Goal: Task Accomplishment & Management: Manage account settings

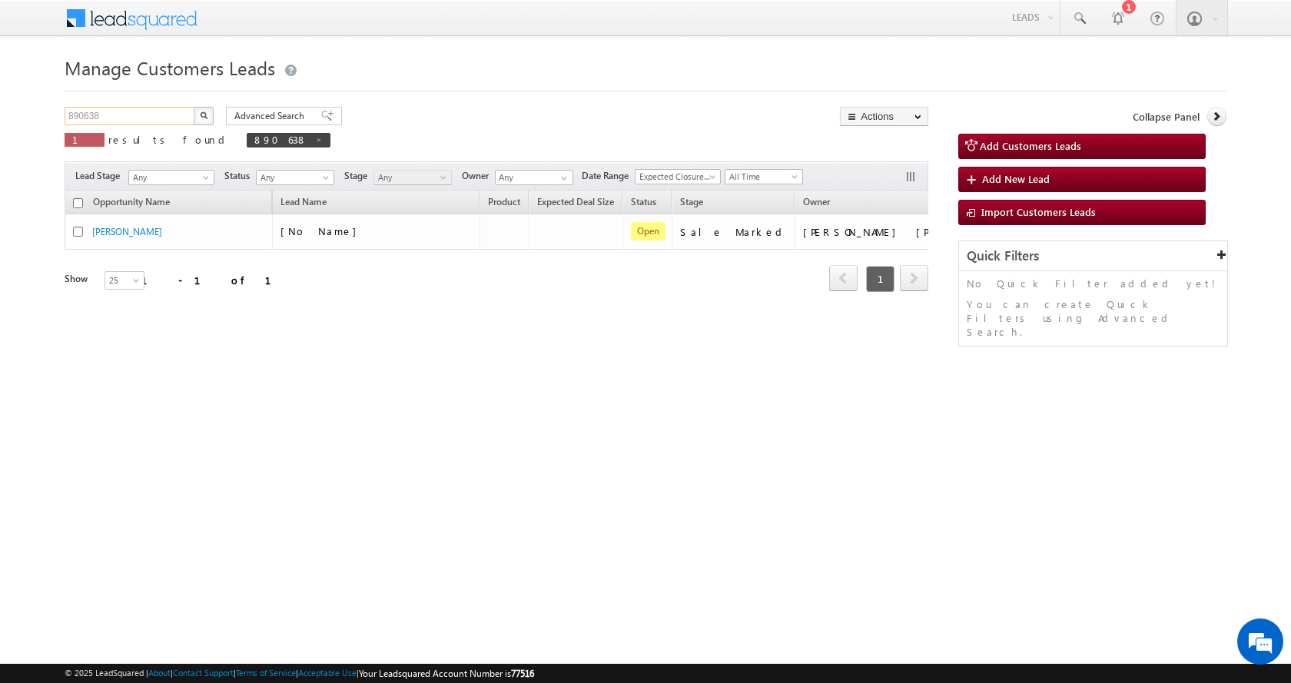
click at [85, 120] on input "890638" at bounding box center [130, 116] width 131 height 18
paste input "45"
type input "890645"
click at [194, 107] on button "button" at bounding box center [204, 116] width 20 height 18
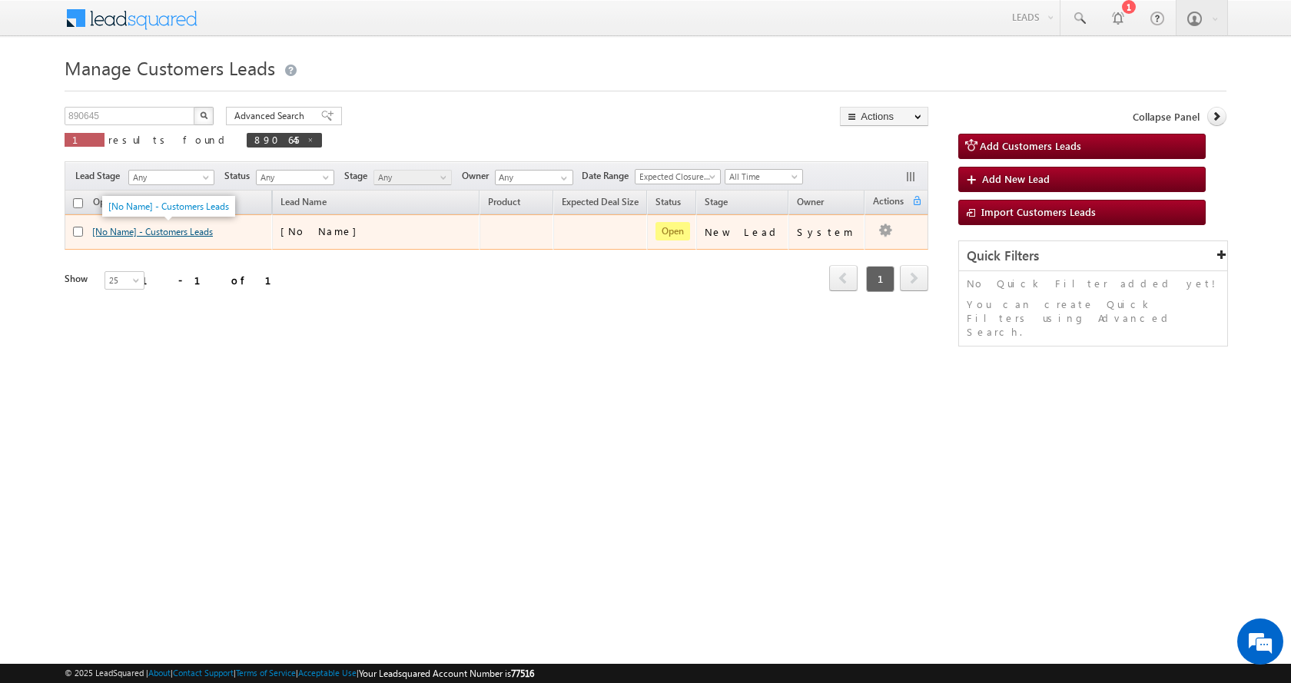
click at [157, 226] on link "[No Name] - Customers Leads" at bounding box center [152, 232] width 121 height 12
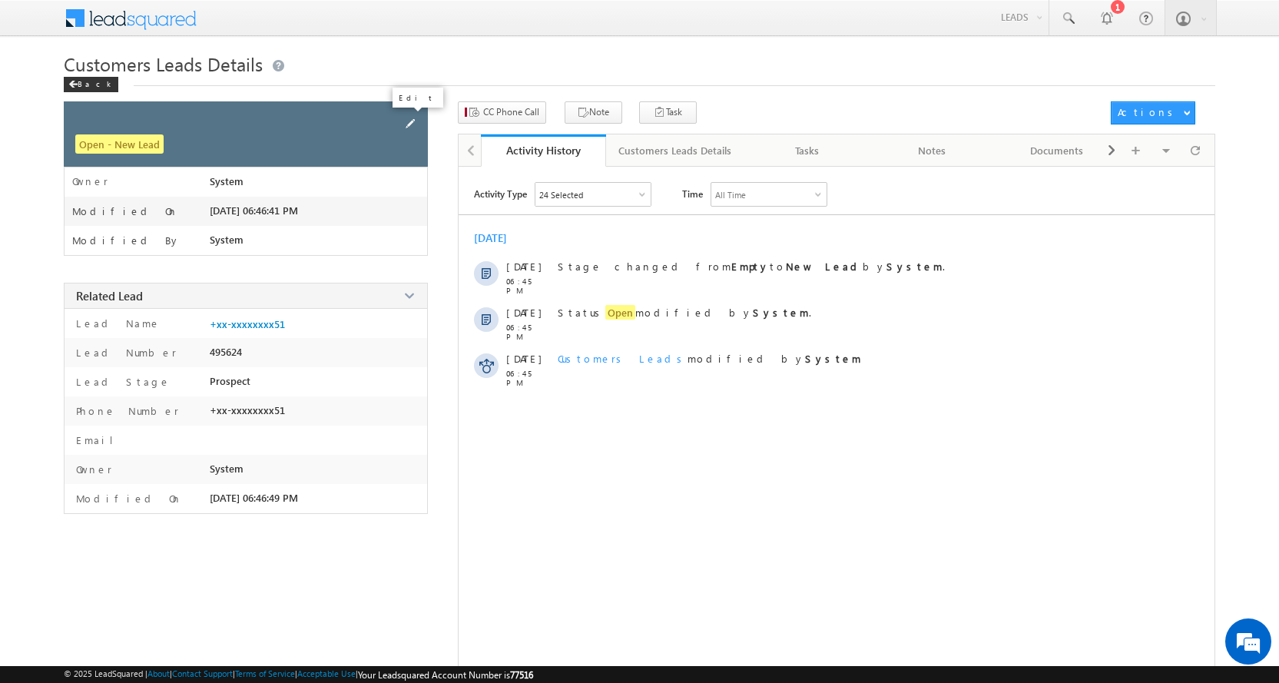
click at [403, 124] on span at bounding box center [410, 123] width 17 height 17
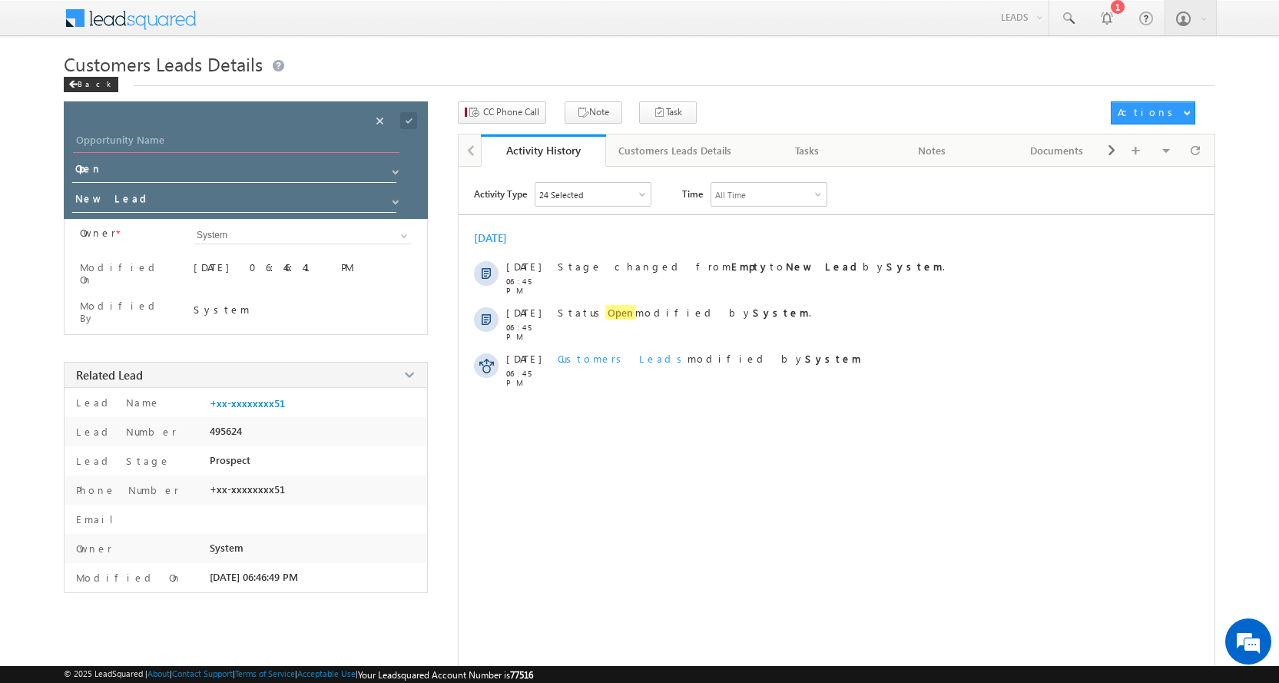
click at [121, 138] on input "Opportunity Name" at bounding box center [236, 142] width 327 height 22
paste input "neeraj"
type input "neeraj"
click at [393, 207] on span at bounding box center [396, 202] width 12 height 12
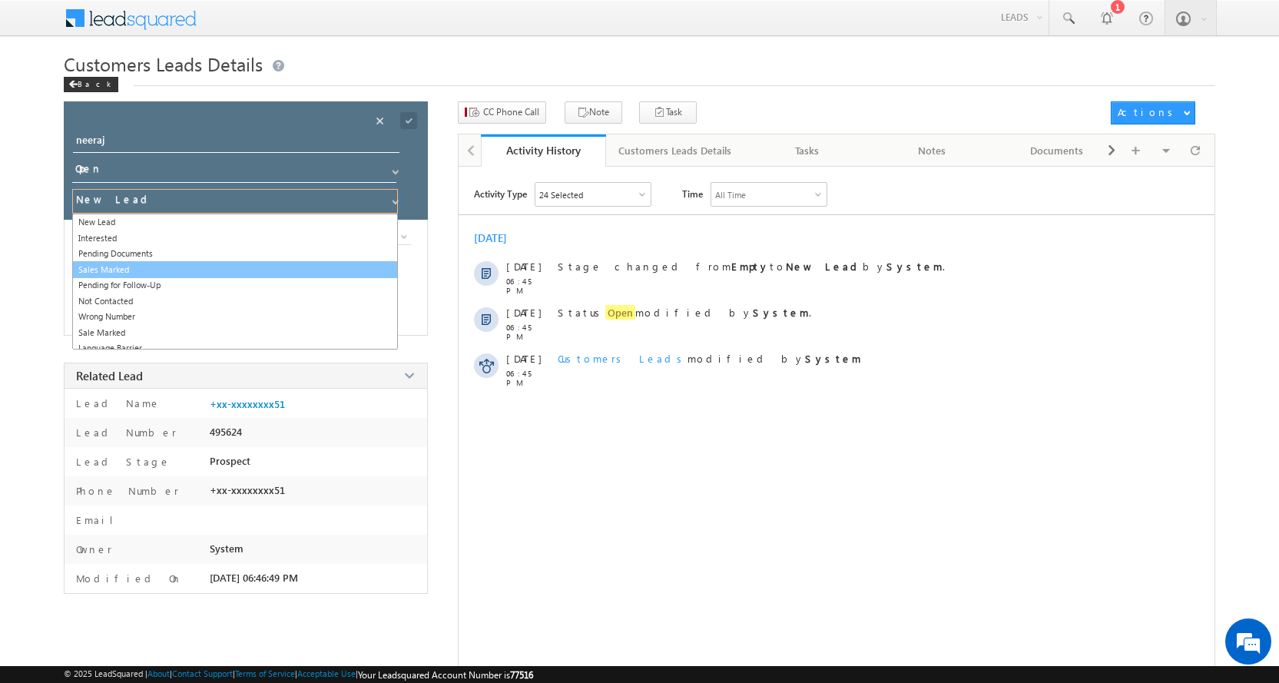
click at [124, 263] on link "Sales Marked" at bounding box center [235, 270] width 326 height 18
type input "Sales Marked"
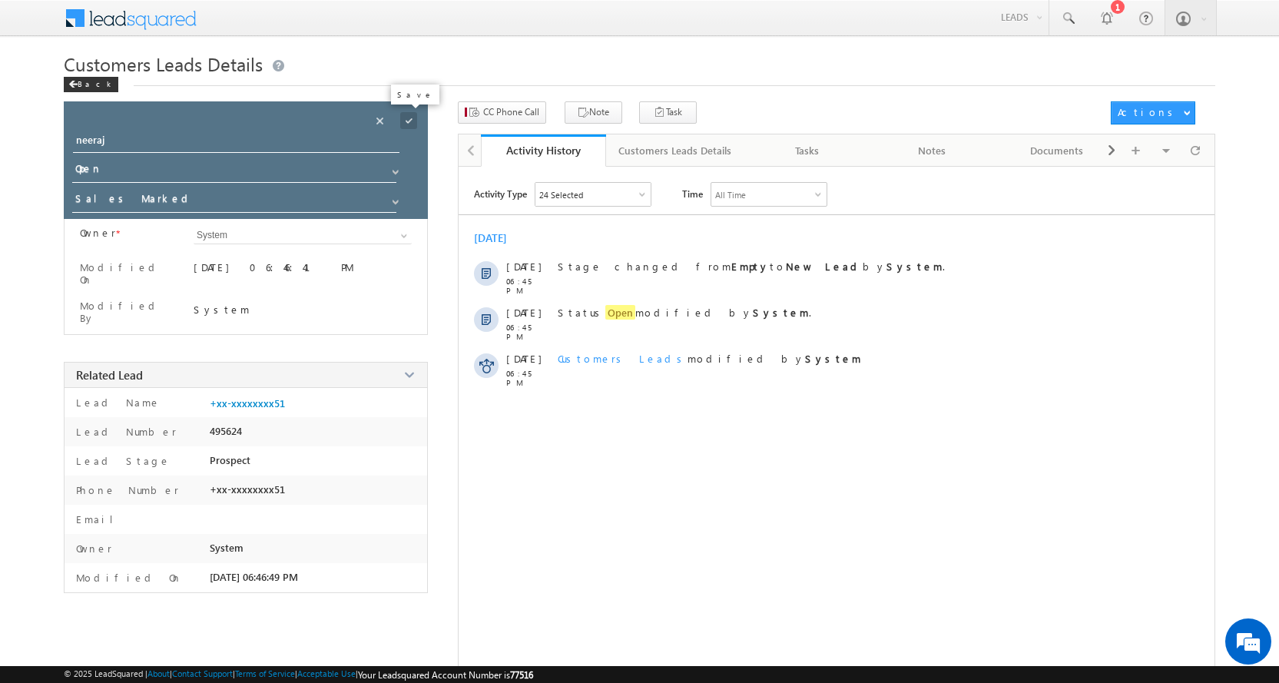
click at [407, 118] on span at bounding box center [408, 120] width 17 height 17
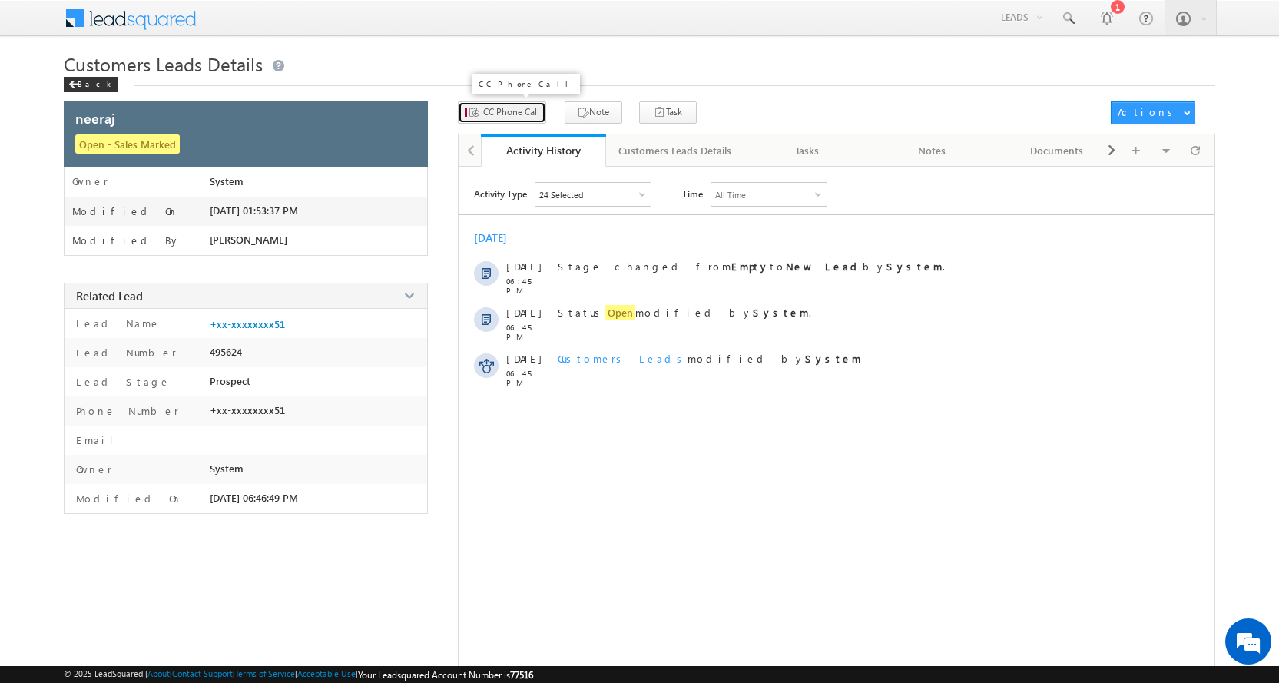
click at [515, 115] on span "CC Phone Call" at bounding box center [511, 112] width 56 height 14
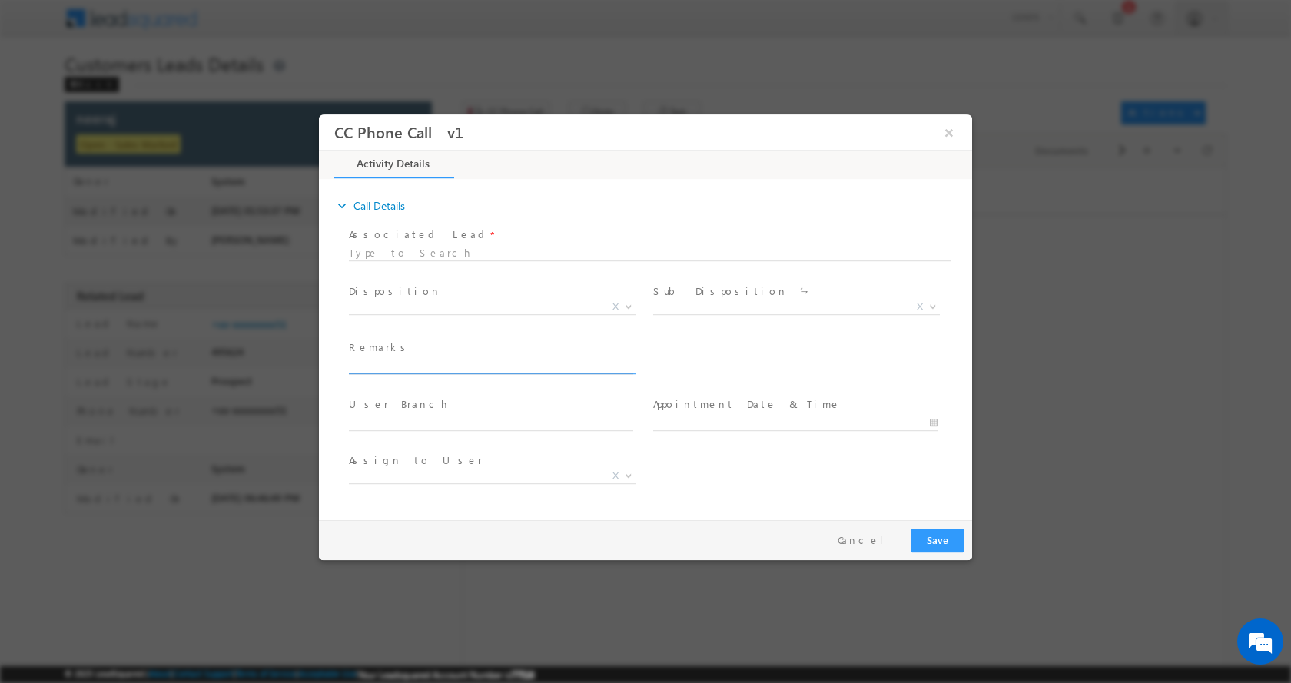
click at [423, 365] on input "text" at bounding box center [491, 365] width 284 height 15
select select "Rose.Shyse+sgrl@leadsquared.com"
paste input "NAERAJ-8273545451-HOME PURCHASE-LOAN-10-15 L-PV-19 L-JOB-INCOME-25 K-EMI-NA-AGE…"
type input "NAERAJ-8273545451-HOME PURCHASE-LOAN-10-15 L-PV-19 L-JOB-INCOME-25 K-EMI-NA-AGE…"
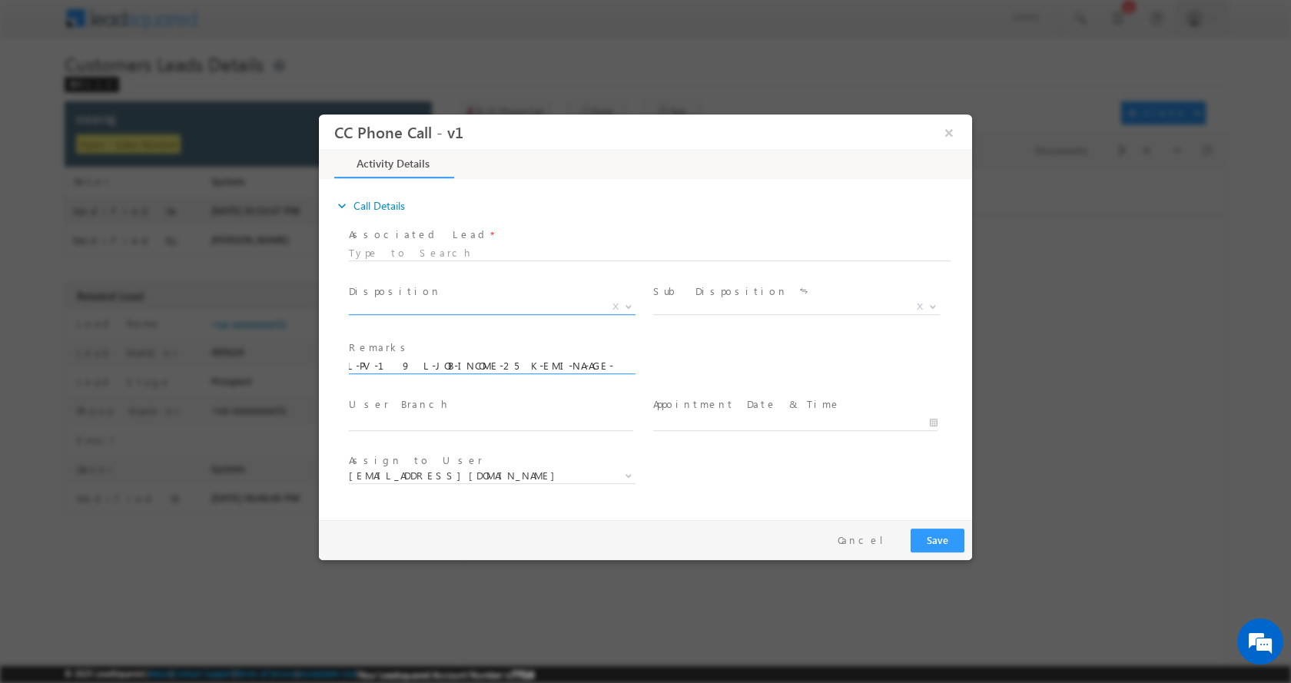
click at [630, 308] on span at bounding box center [626, 306] width 15 height 20
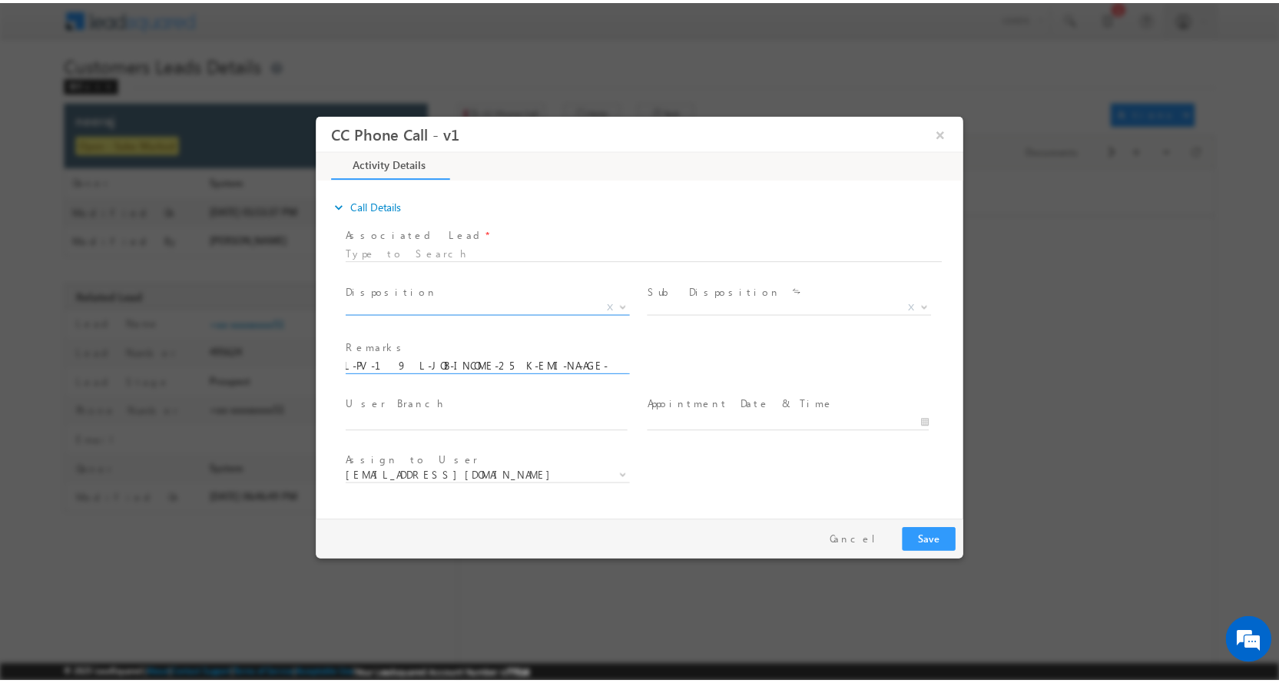
scroll to position [0, 0]
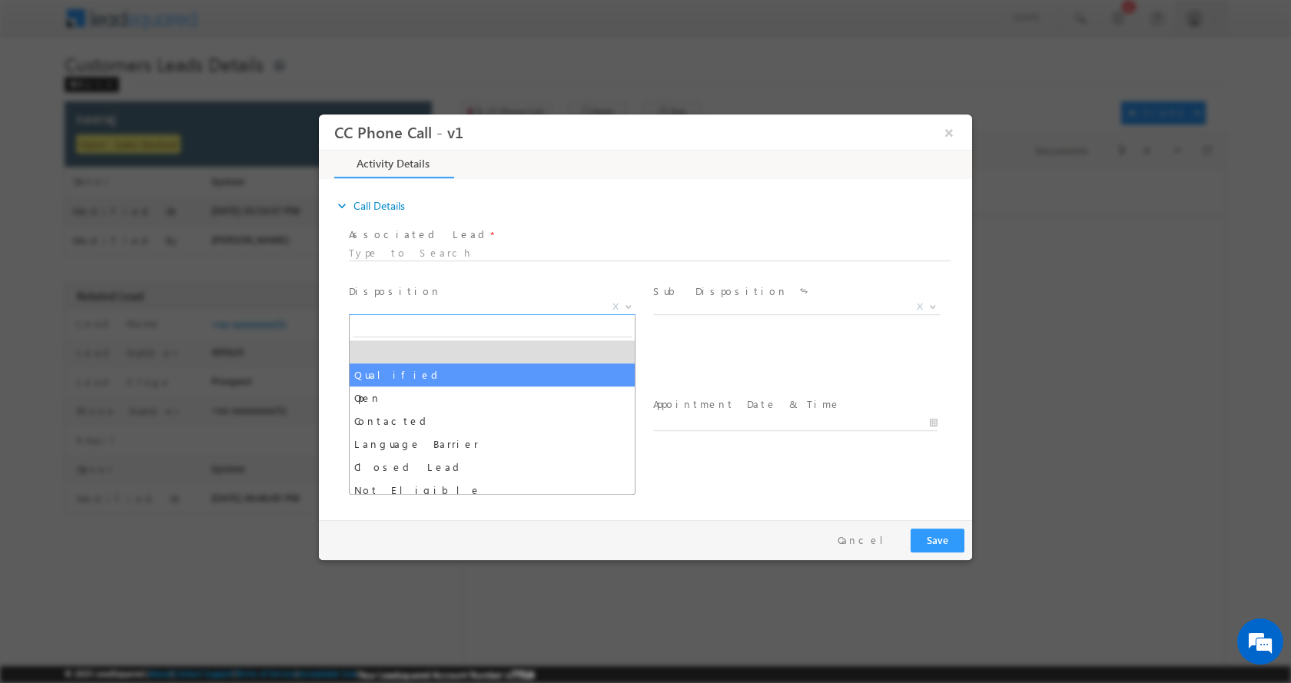
select select "Qualified"
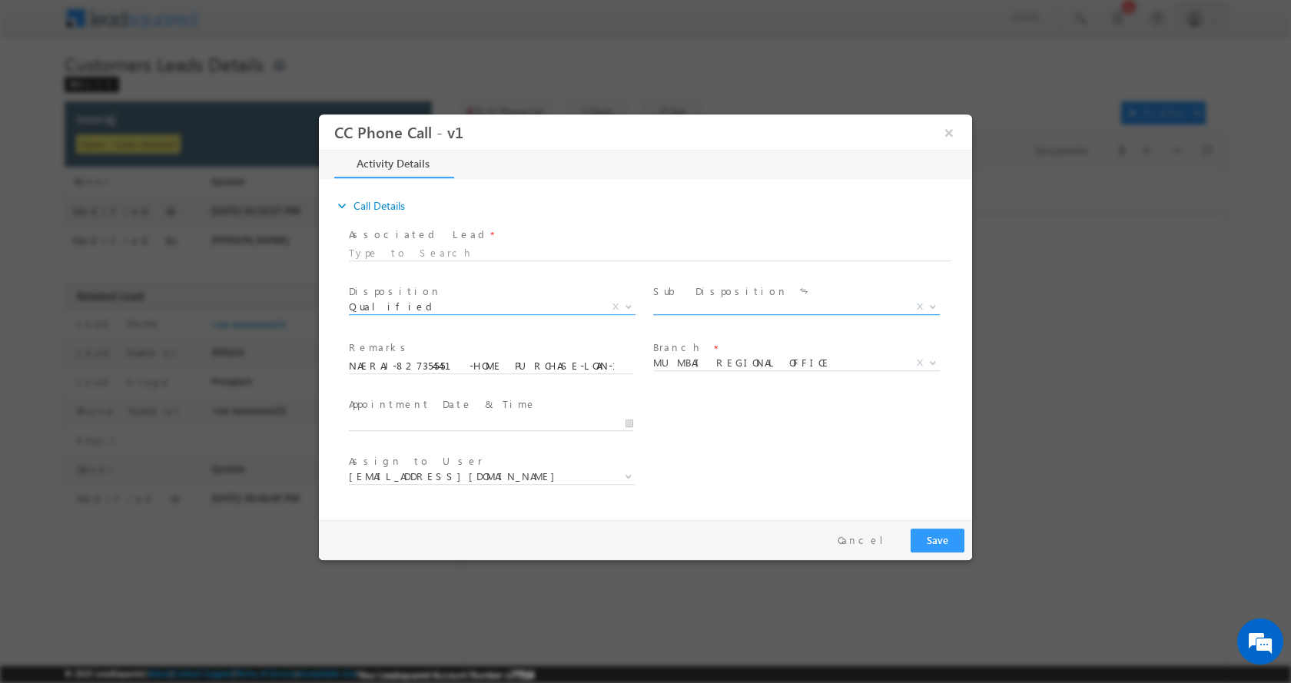
click at [930, 303] on b at bounding box center [932, 305] width 9 height 5
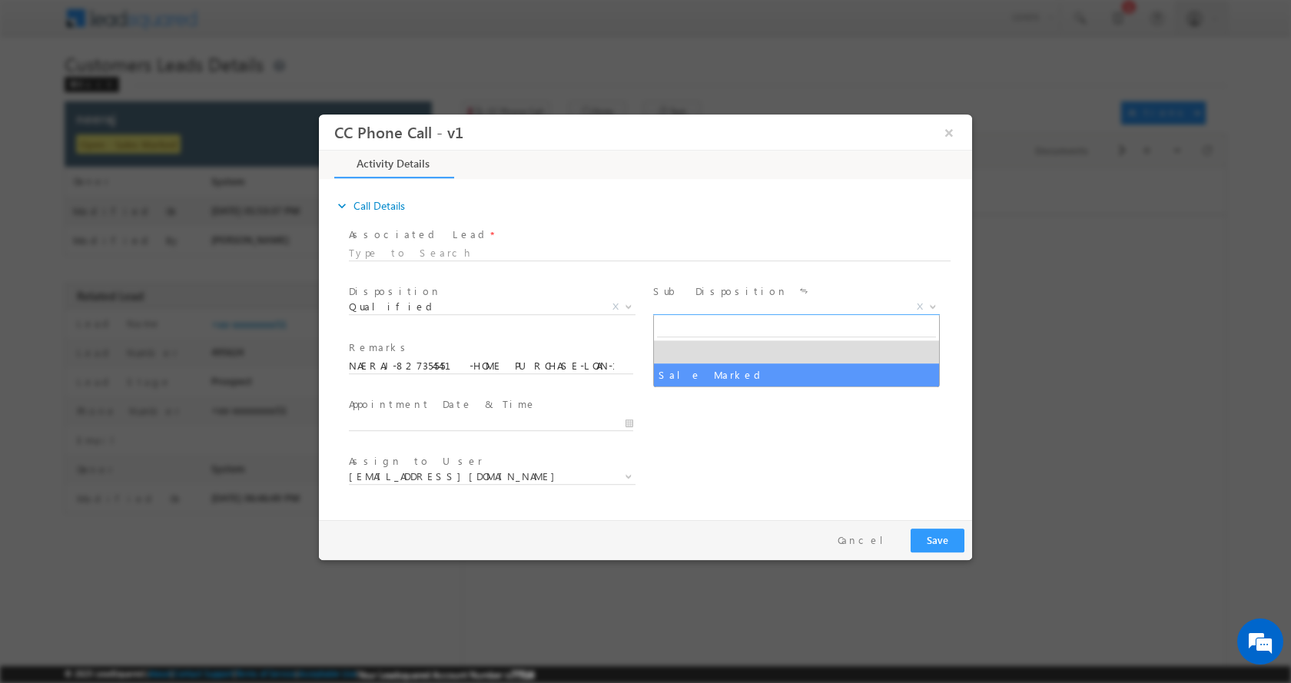
select select "Sale Marked"
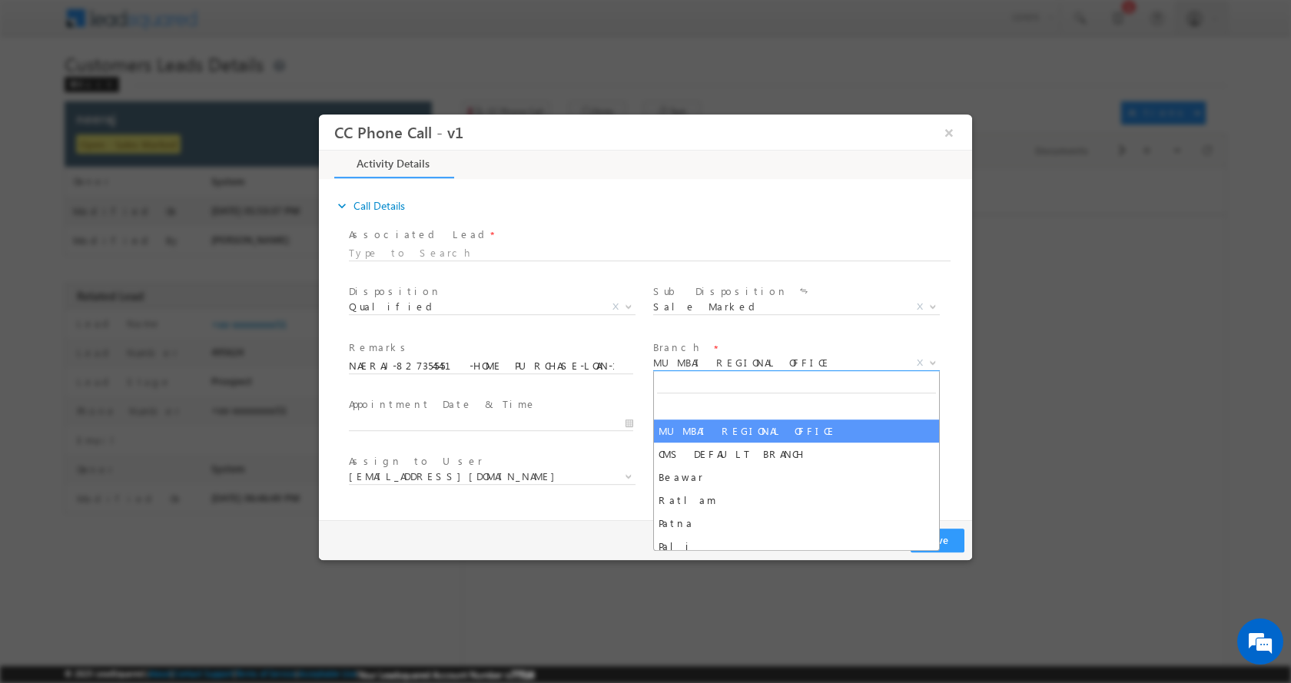
click at [931, 360] on b at bounding box center [932, 361] width 9 height 5
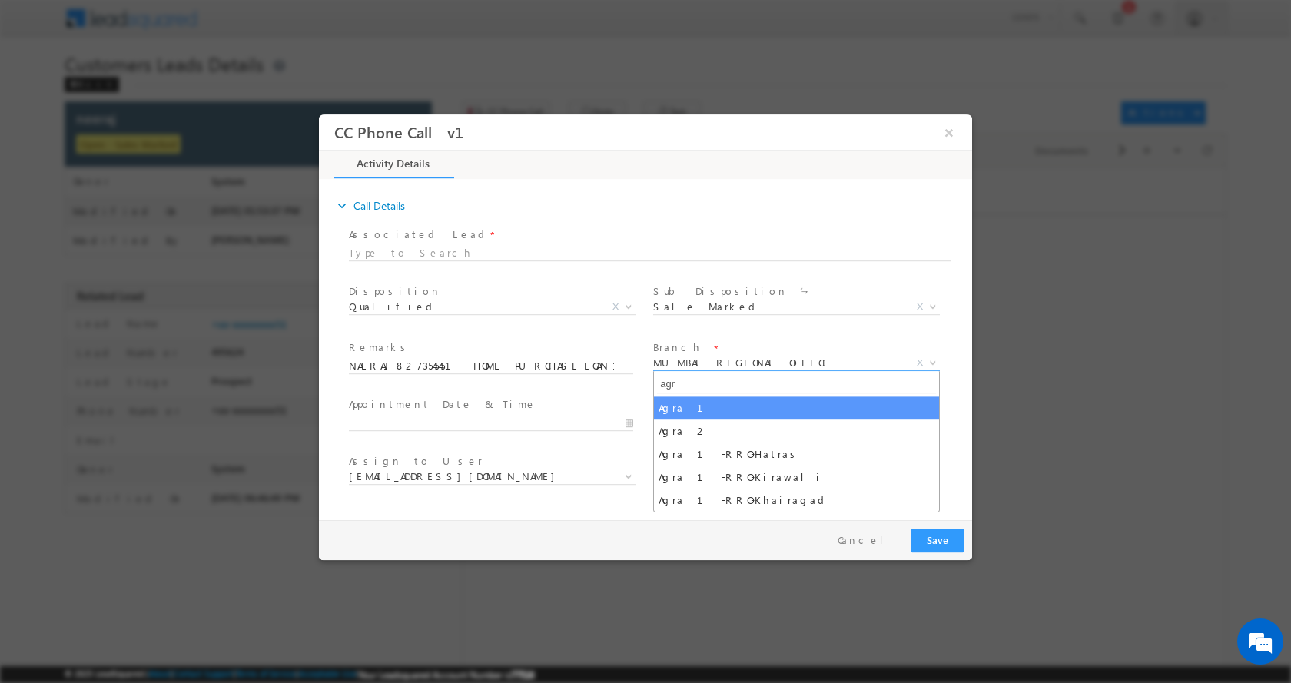
type input "agr"
select select "Agra 1"
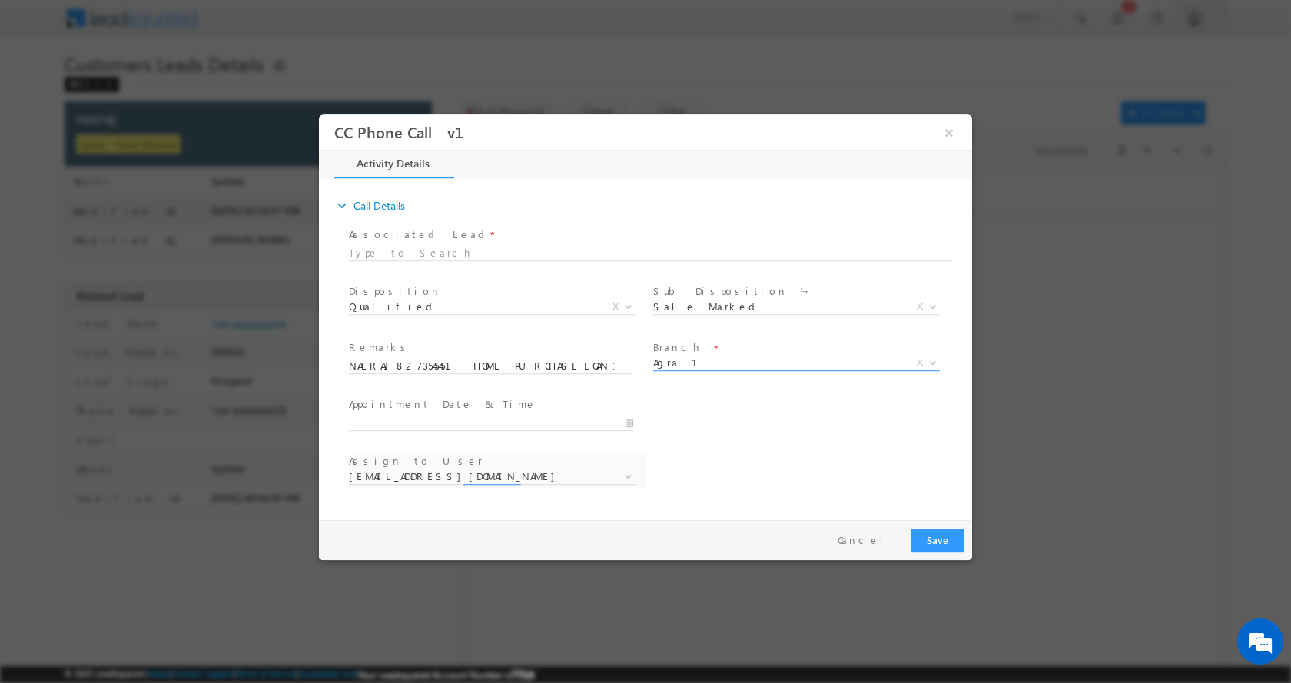
select select "abhishek.parashar1@sgrlimited.in"
click at [627, 422] on input "09/17/2025 1:49 PM" at bounding box center [491, 422] width 284 height 15
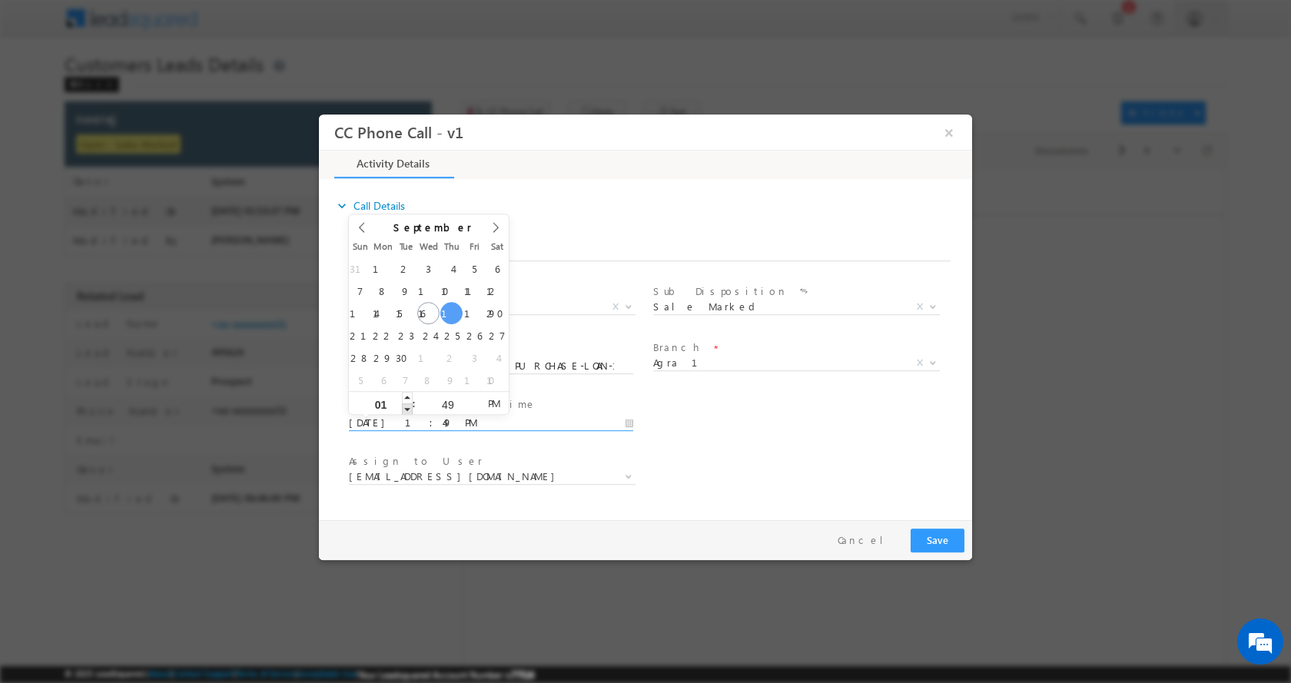
type input "09/18/2025 12:49 PM"
type input "12"
click at [403, 408] on span at bounding box center [407, 409] width 11 height 12
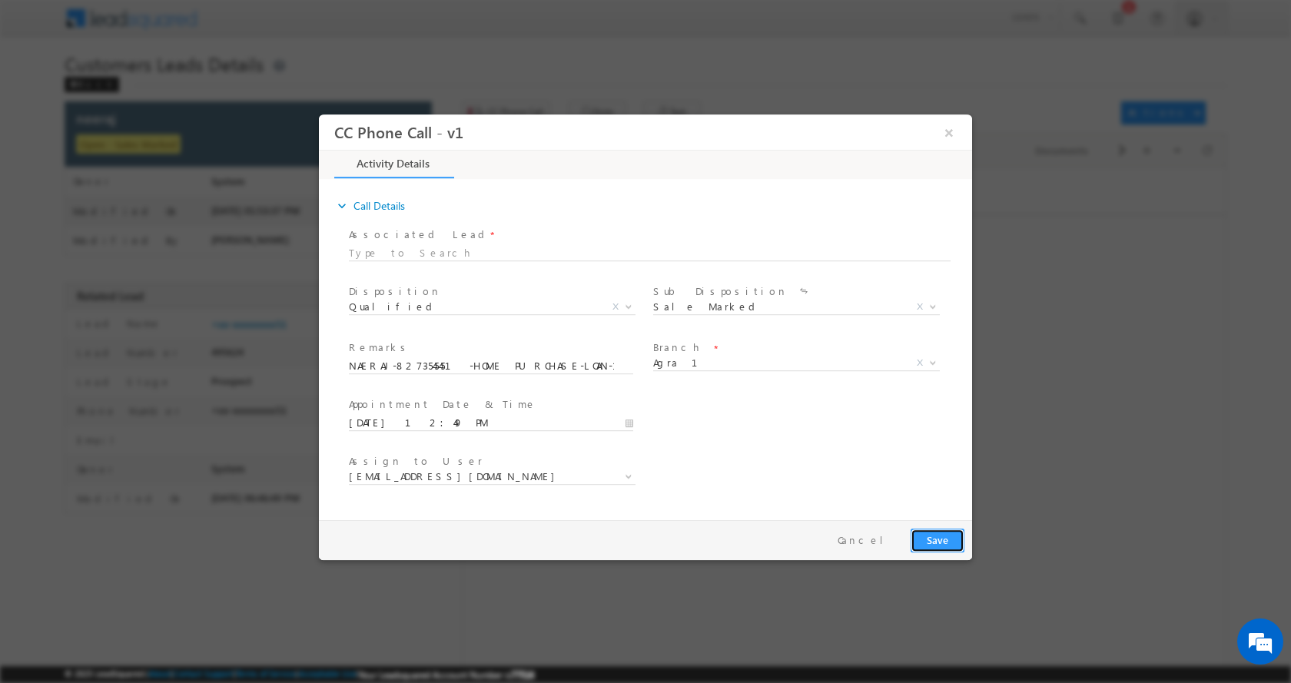
click at [934, 537] on button "Save" at bounding box center [937, 540] width 54 height 24
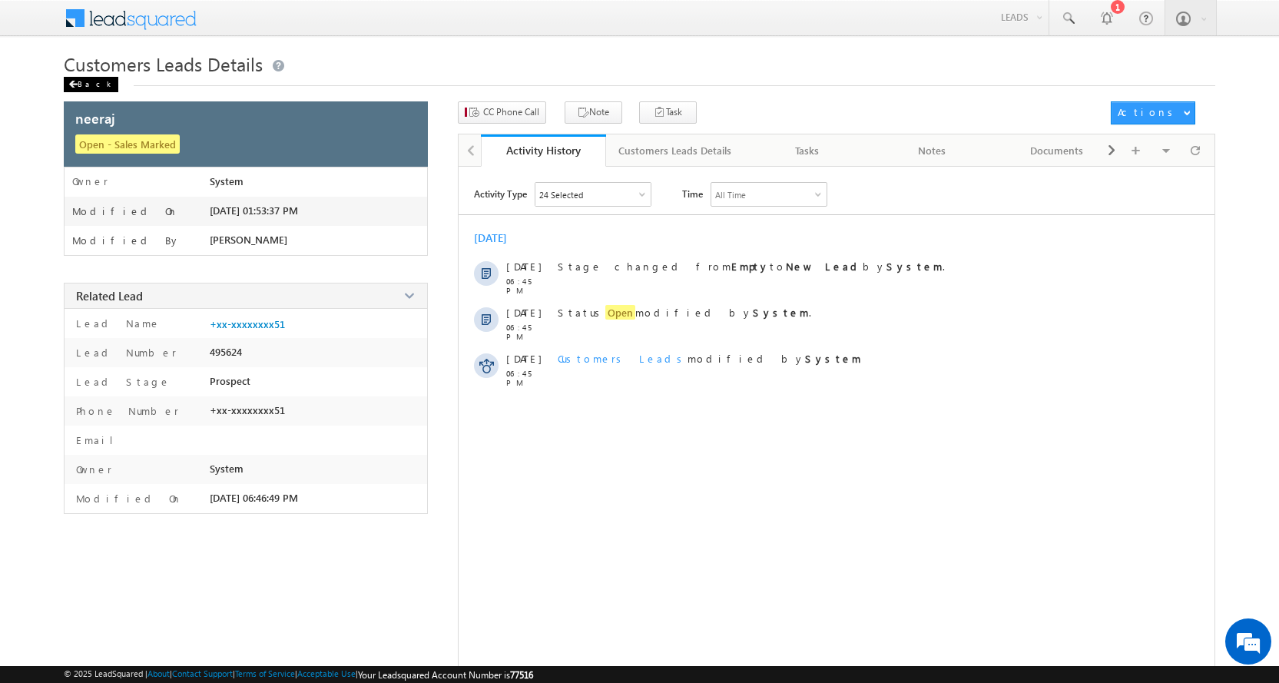
click at [85, 83] on div "Back" at bounding box center [91, 84] width 55 height 15
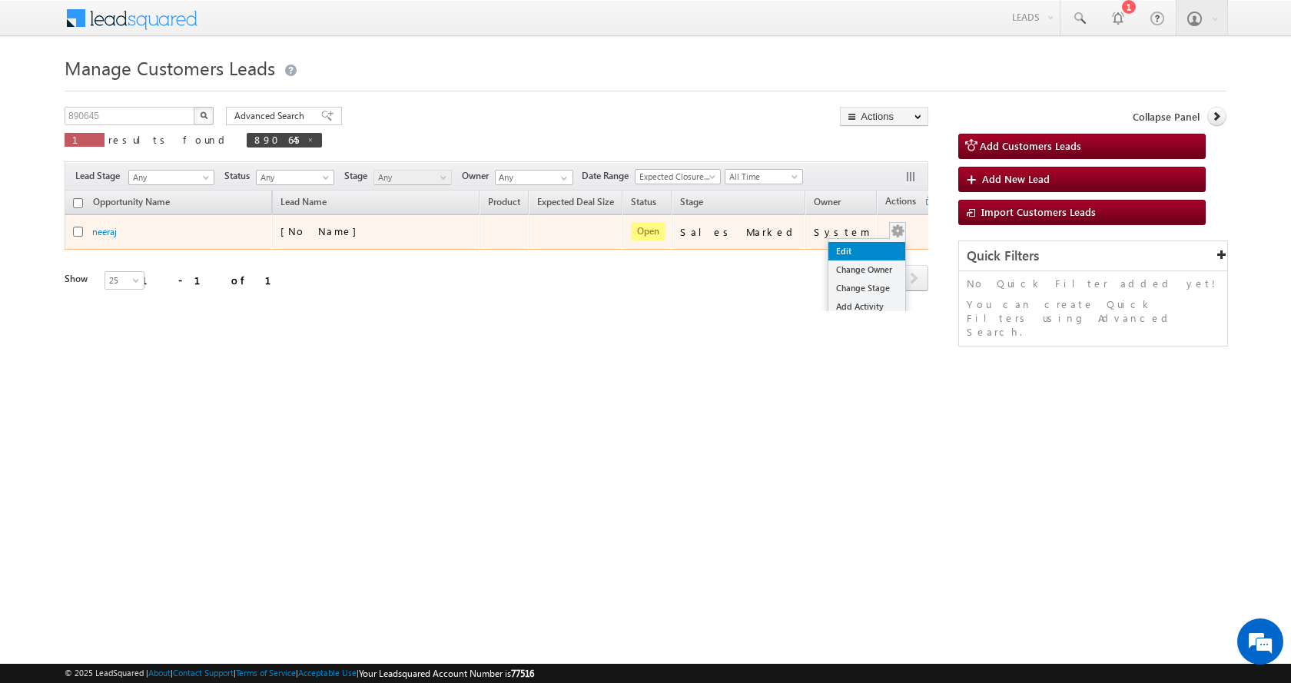
click at [850, 245] on link "Edit" at bounding box center [866, 251] width 77 height 18
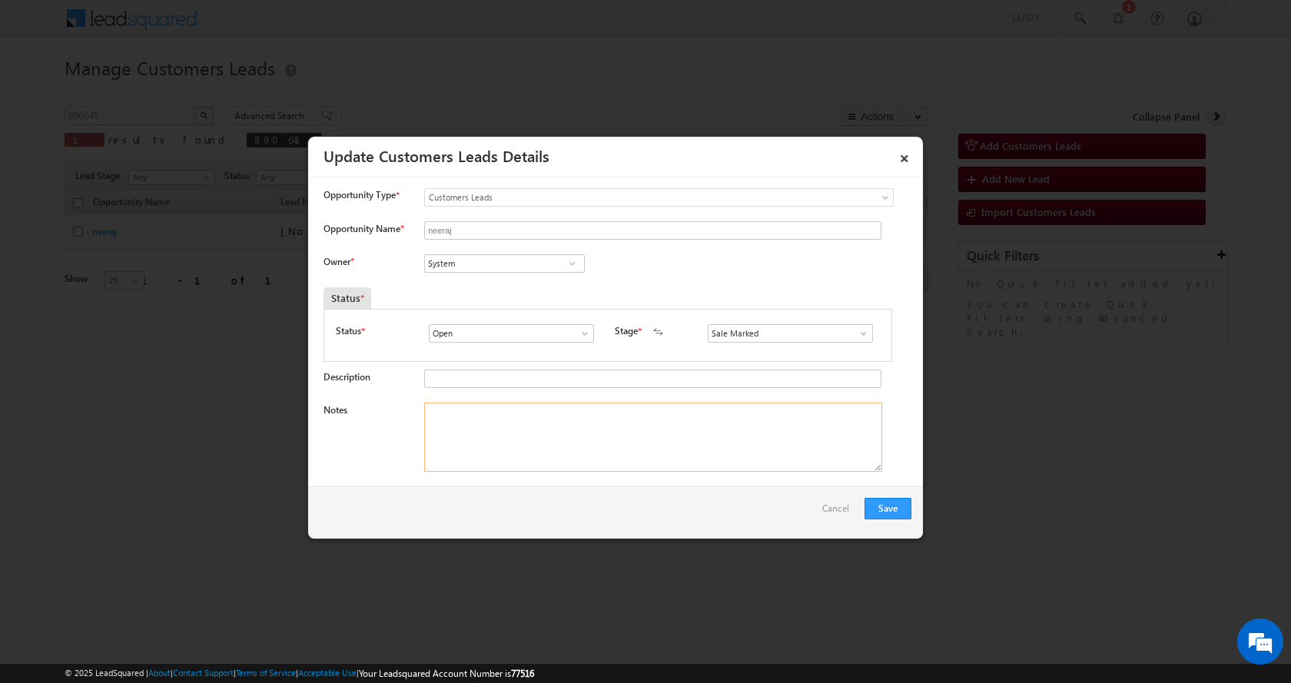
click at [455, 416] on textarea "Notes" at bounding box center [653, 437] width 458 height 69
paste textarea "Sani Tomar"
type textarea "Sani Tomar"
click at [448, 257] on input "System" at bounding box center [504, 263] width 161 height 18
paste input "ani Tomar"
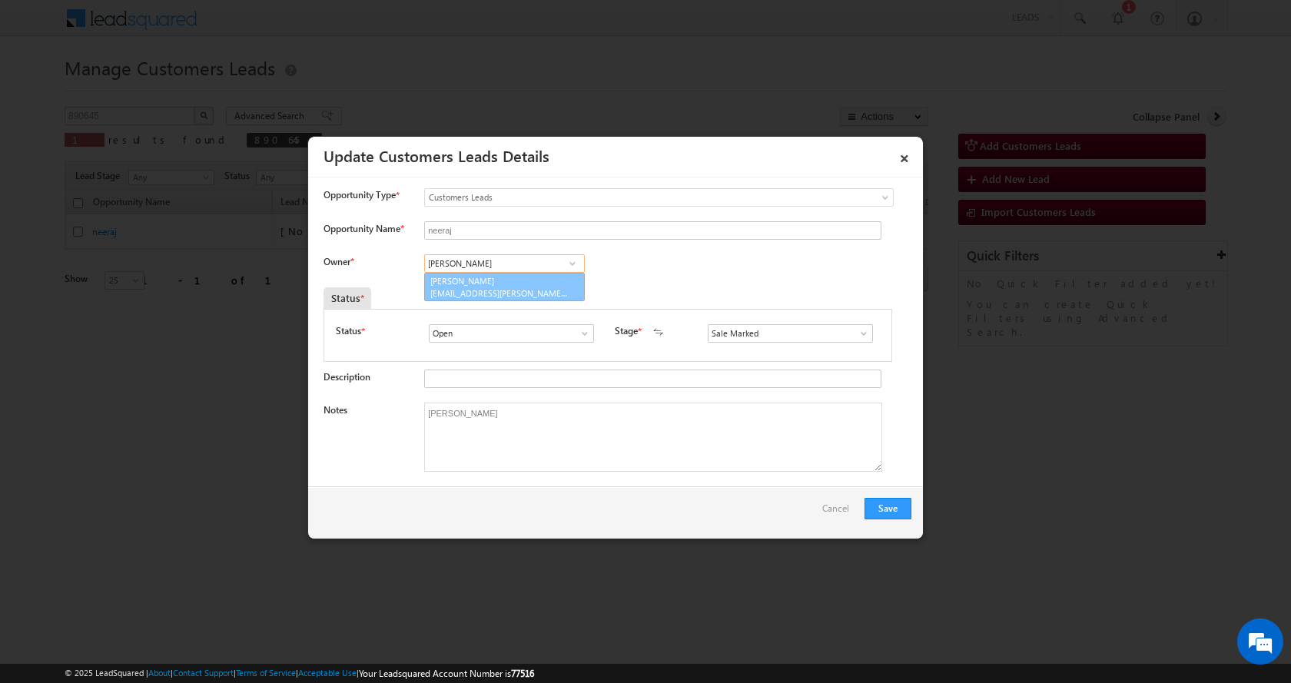
click at [494, 286] on link "Sani Tomar sani.tomar@sgrlimited.in" at bounding box center [504, 287] width 161 height 29
type input "Sani Tomar"
drag, startPoint x: 502, startPoint y: 416, endPoint x: 353, endPoint y: 428, distance: 149.5
click at [353, 428] on div "Notes Sani Tomar" at bounding box center [617, 441] width 588 height 77
type textarea "S"
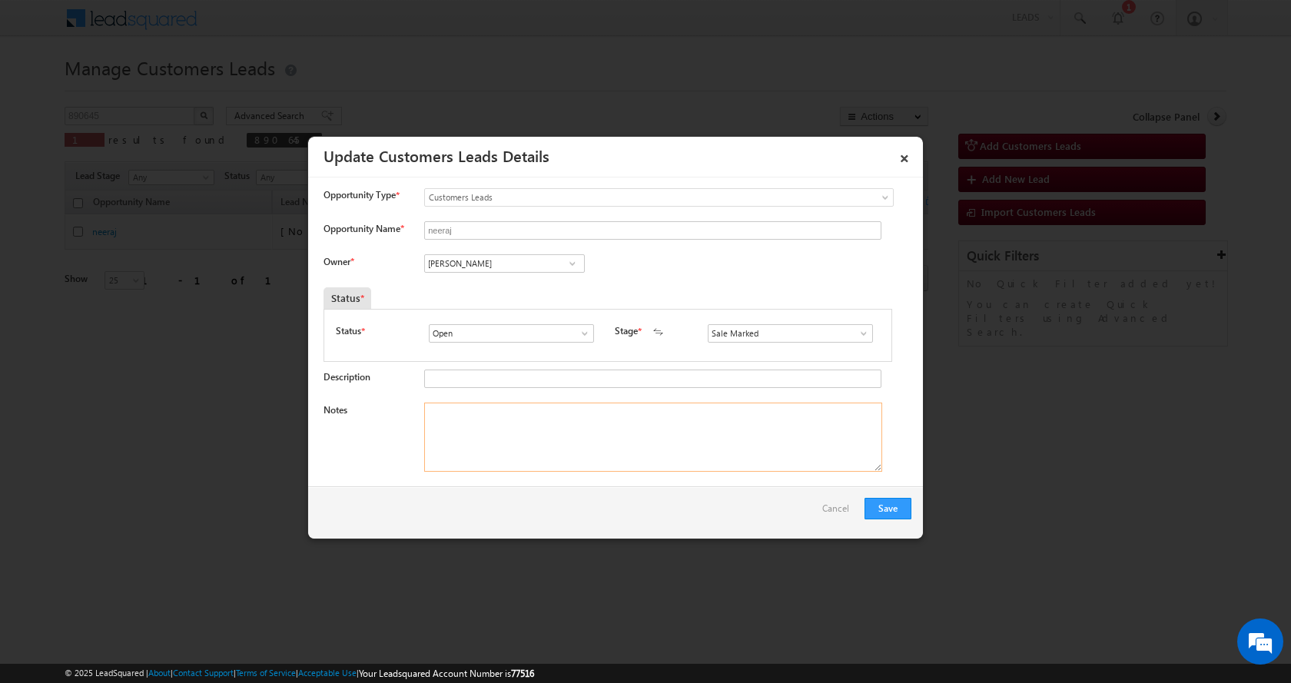
click at [476, 428] on textarea "Notes" at bounding box center [653, 437] width 458 height 69
paste textarea "NAERAJ-8273545451-HOME PURCHASE-LOAN-10-15 L-PV-19 L-JOB-INCOME-25 K-EMI-NA-AGE…"
type textarea "NAERAJ-8273545451-HOME PURCHASE-LOAN-10-15 L-PV-19 L-JOB-INCOME-25 K-EMI-NA-AGE…"
click at [884, 501] on button "Save" at bounding box center [887, 509] width 47 height 22
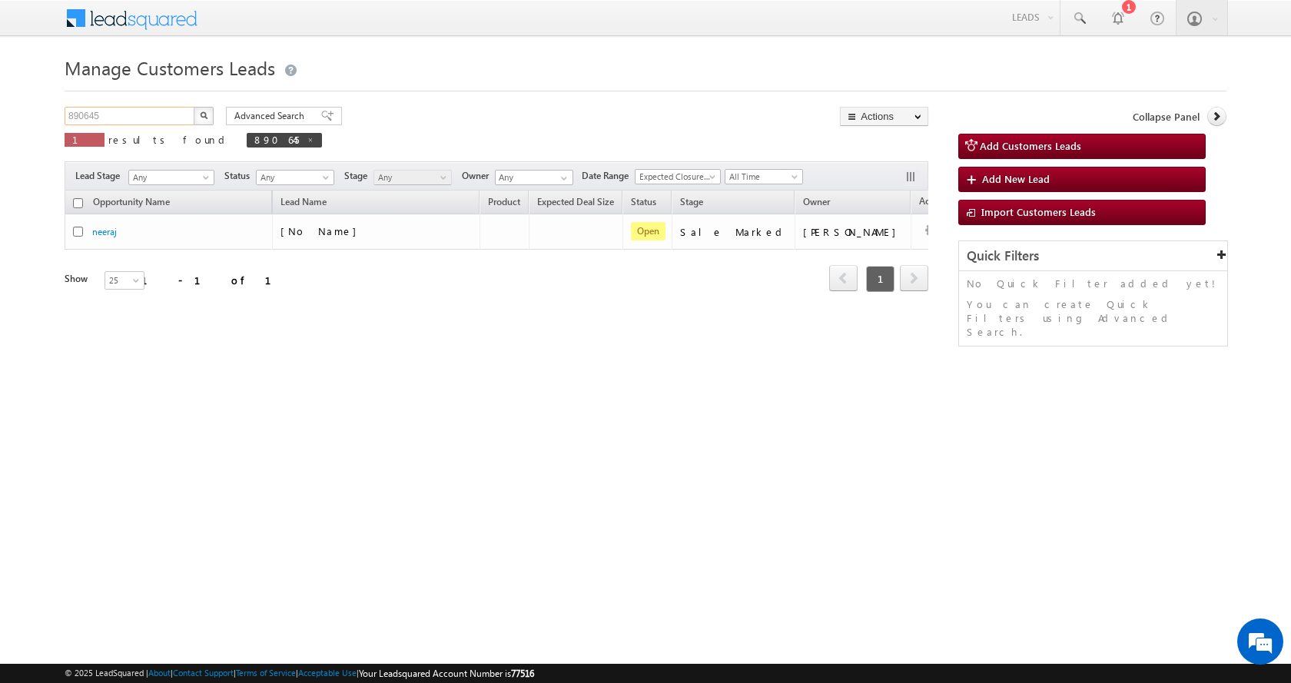
click at [88, 114] on input "890645" at bounding box center [130, 116] width 131 height 18
paste input "164"
type input "890164"
click at [194, 107] on button "button" at bounding box center [204, 116] width 20 height 18
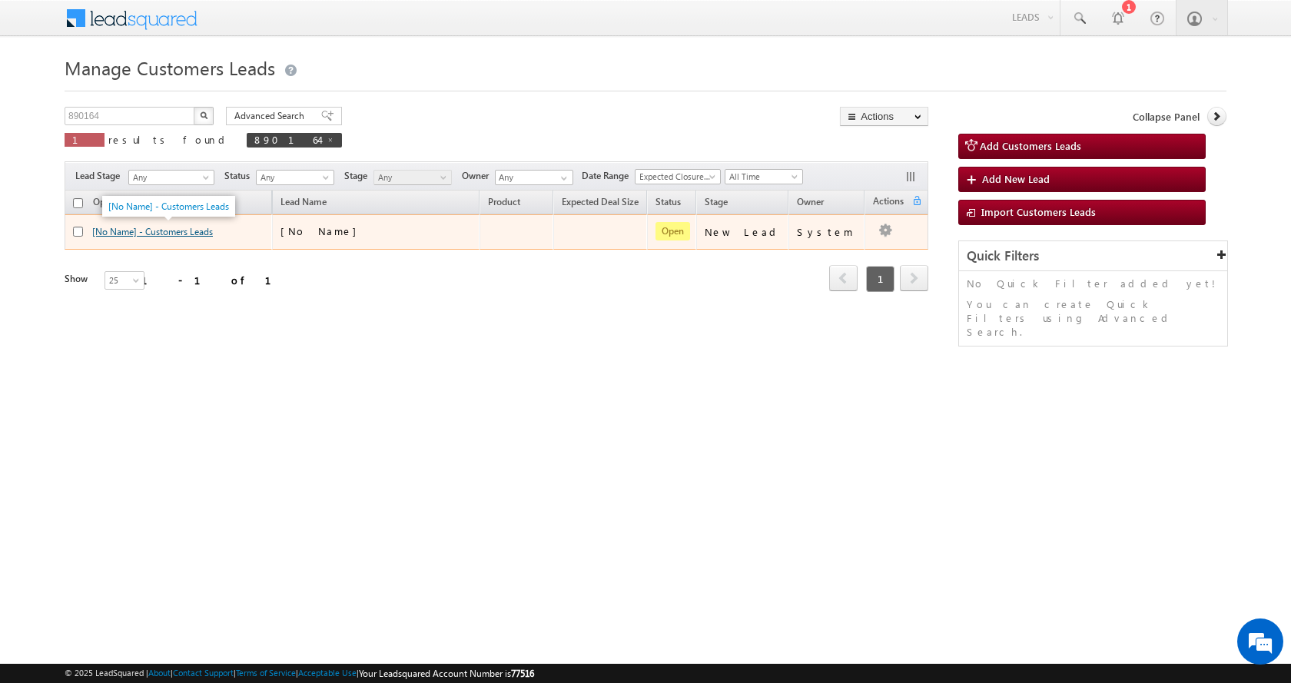
click at [149, 232] on link "[No Name] - Customers Leads" at bounding box center [152, 232] width 121 height 12
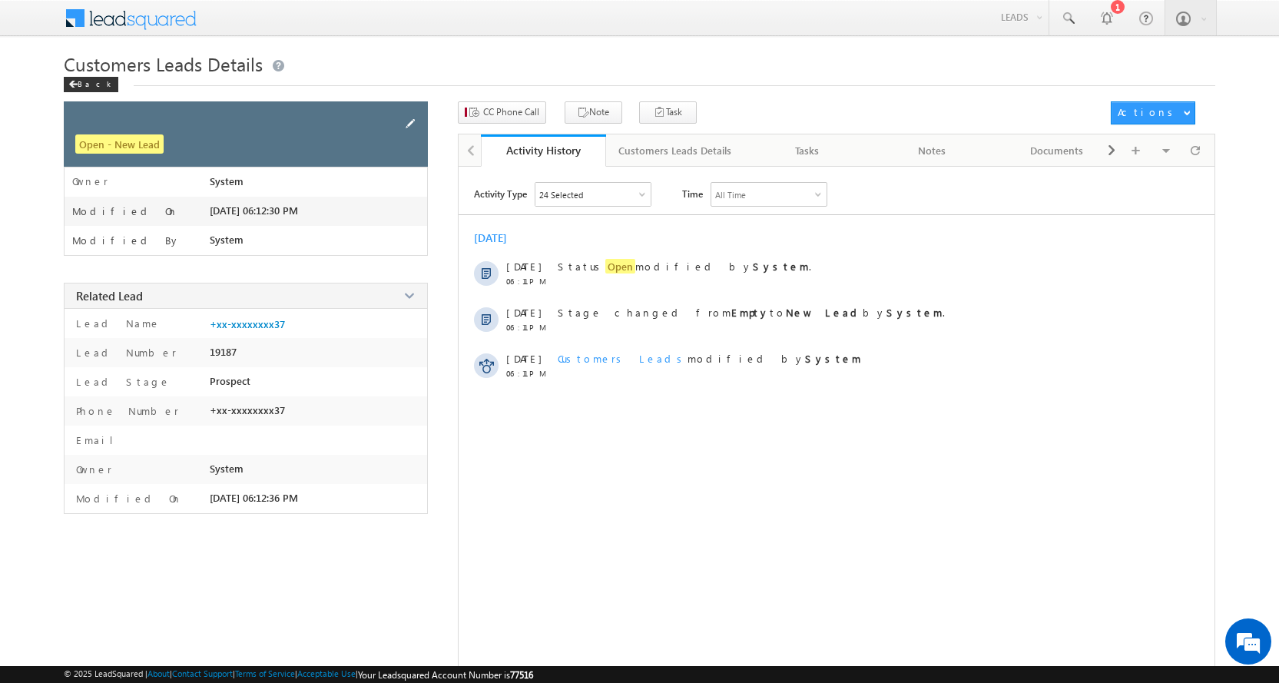
click at [411, 115] on span at bounding box center [410, 123] width 17 height 17
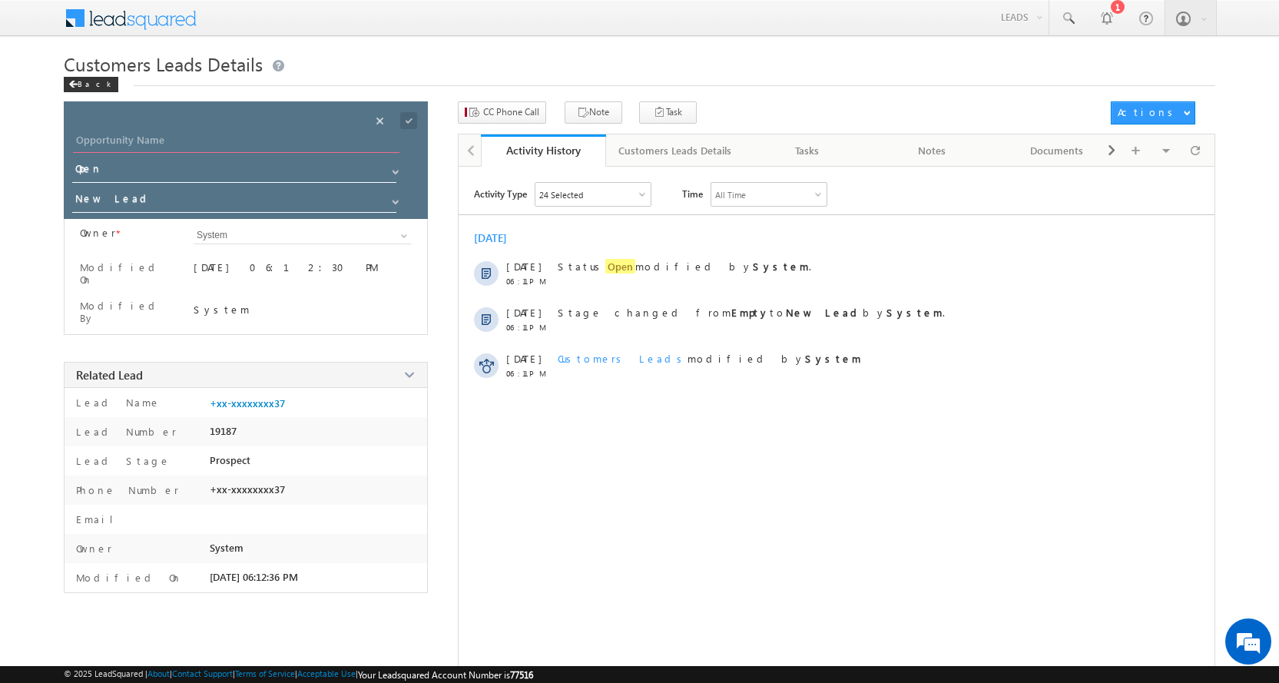
click at [330, 142] on input "Opportunity Name" at bounding box center [236, 142] width 327 height 22
paste input "[PERSON_NAME]"
type input "[PERSON_NAME]"
click at [388, 201] on link at bounding box center [393, 198] width 19 height 15
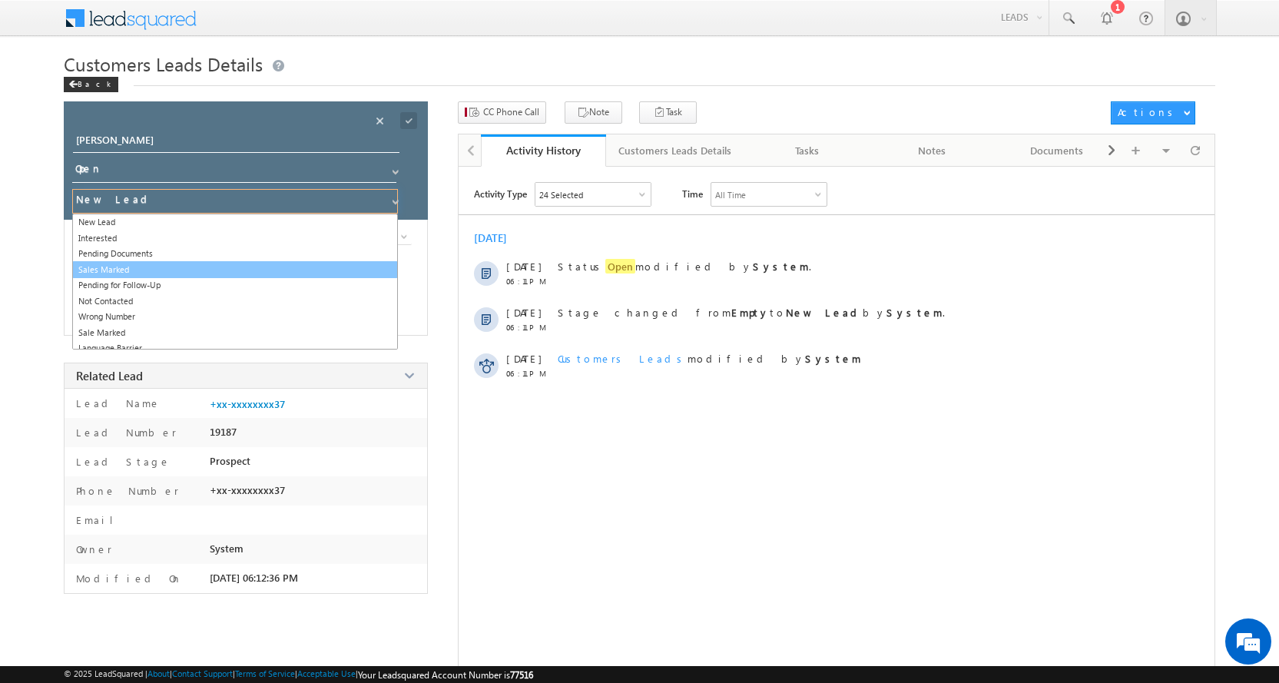
click at [130, 268] on link "Sales Marked" at bounding box center [235, 270] width 326 height 18
type input "Sales Marked"
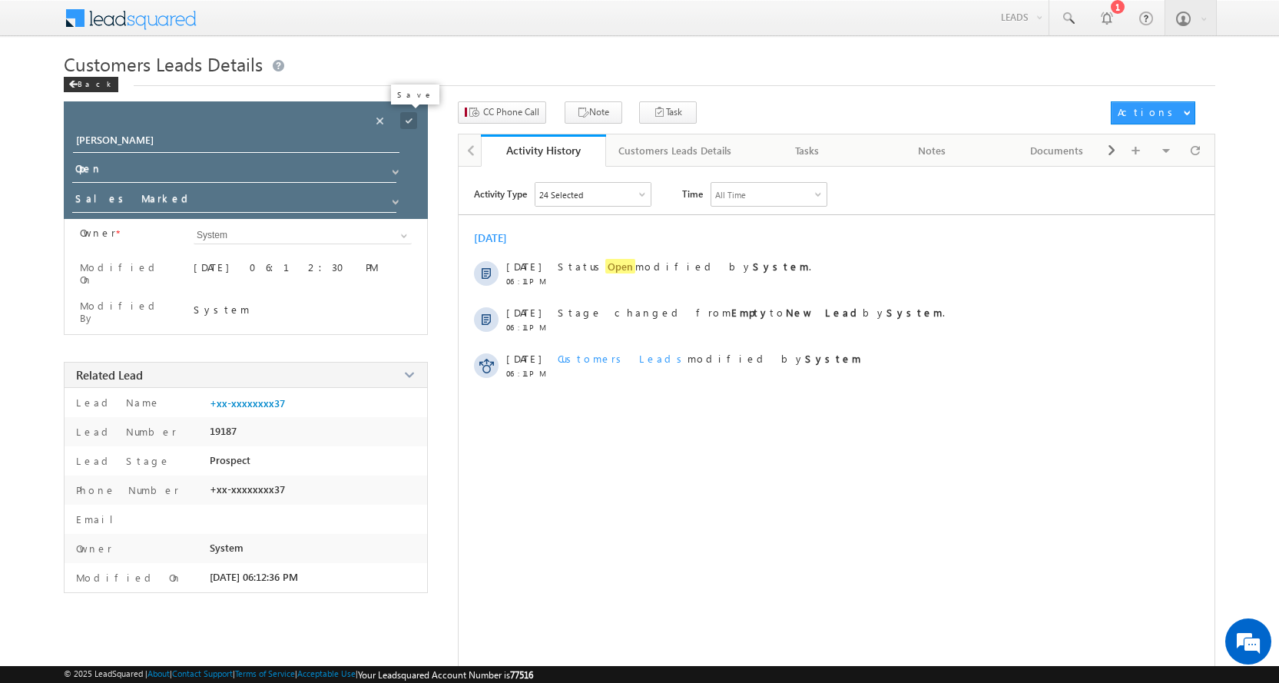
click at [409, 121] on span at bounding box center [408, 120] width 17 height 17
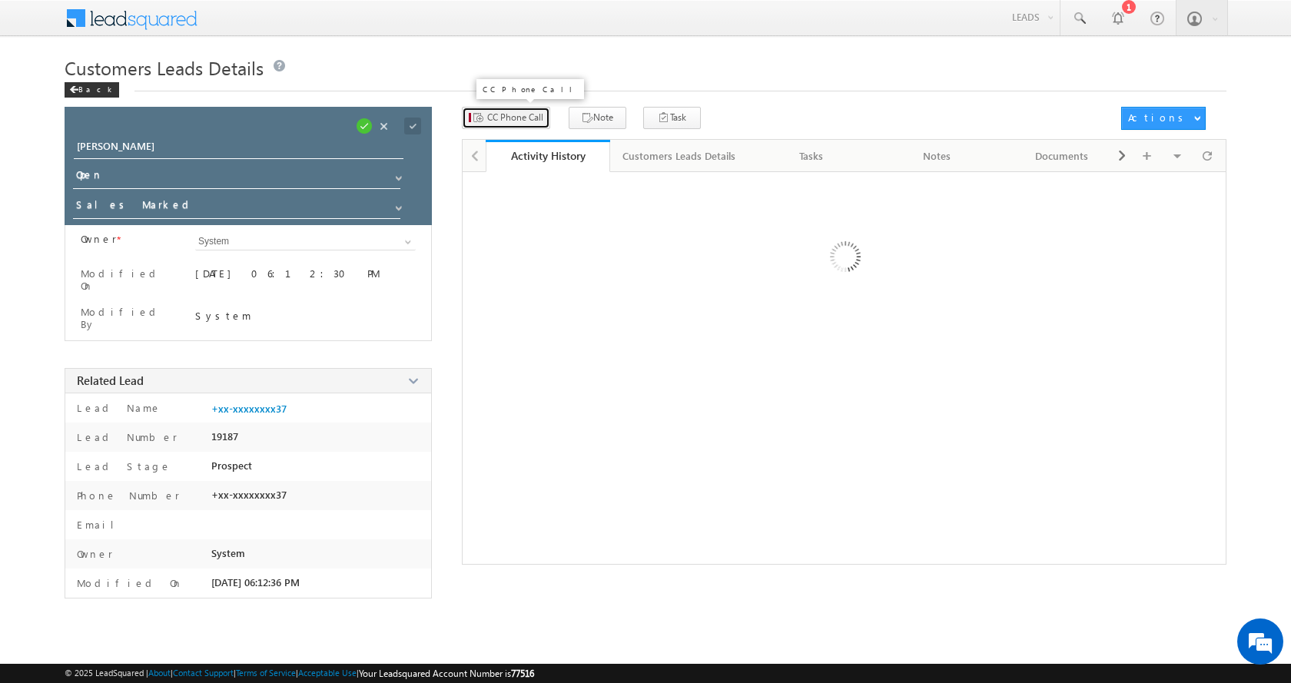
click at [515, 113] on span "CC Phone Call" at bounding box center [515, 118] width 56 height 14
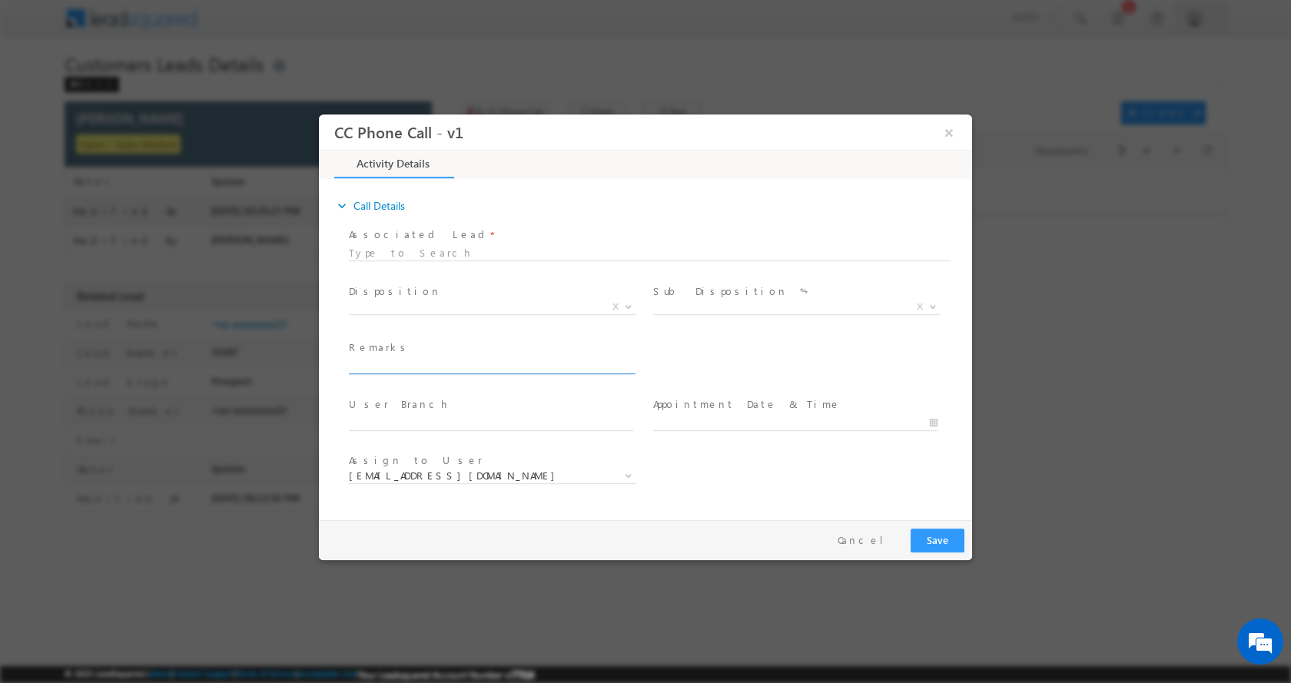
click at [422, 361] on input "text" at bounding box center [491, 365] width 284 height 15
type input "SURENDER KUMAR -9050901137-HOME CONSTRUCTION-LOAN-15-PV-25 L-AGE-39-BUSINESS-IN…"
click at [628, 306] on b at bounding box center [628, 305] width 9 height 5
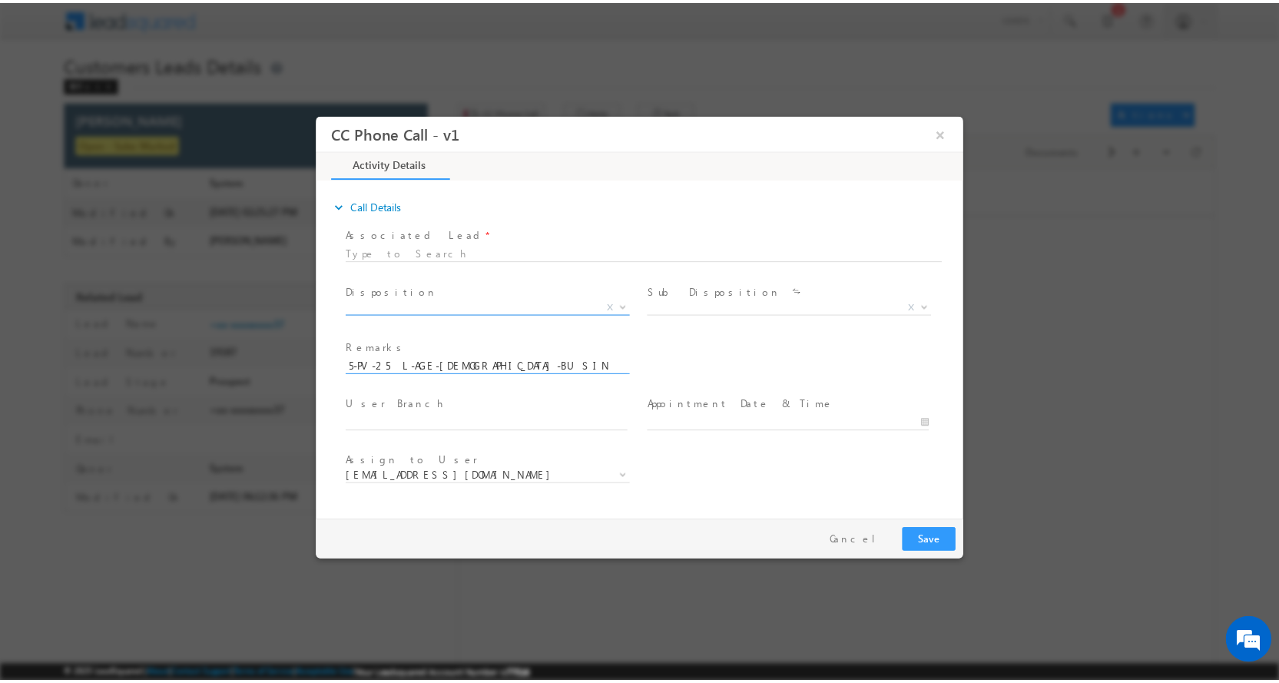
scroll to position [0, 0]
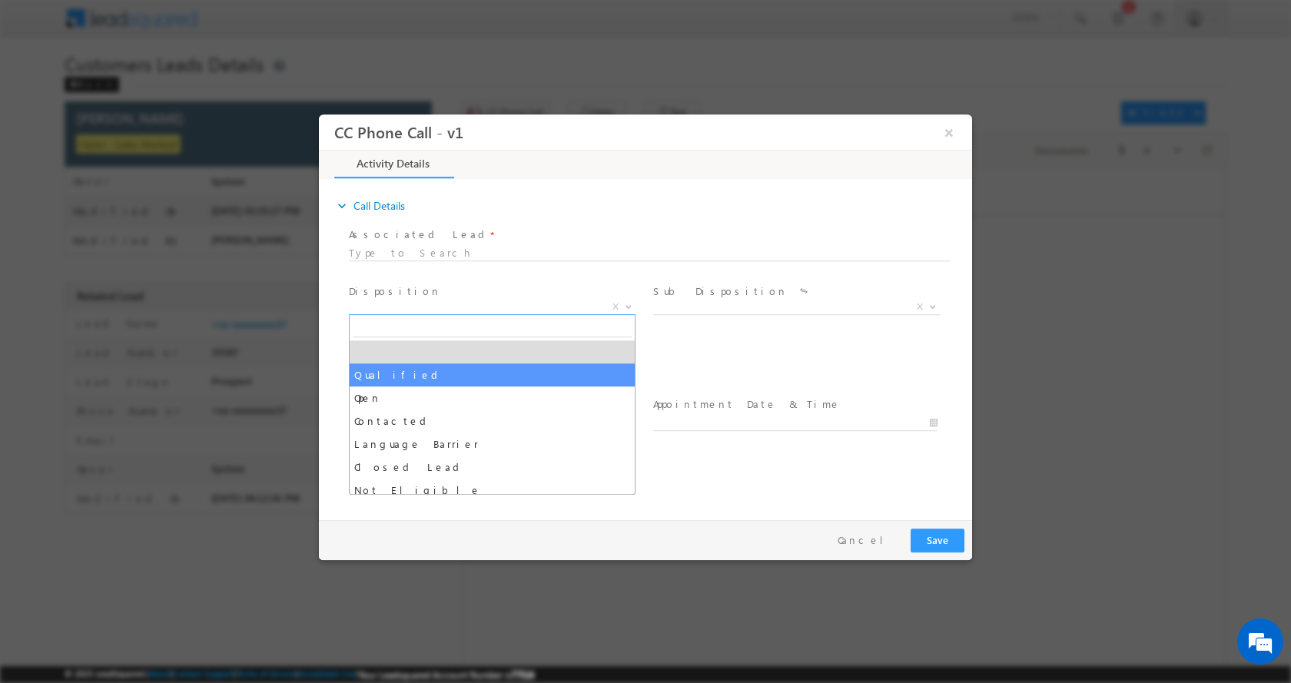
select select "Qualified"
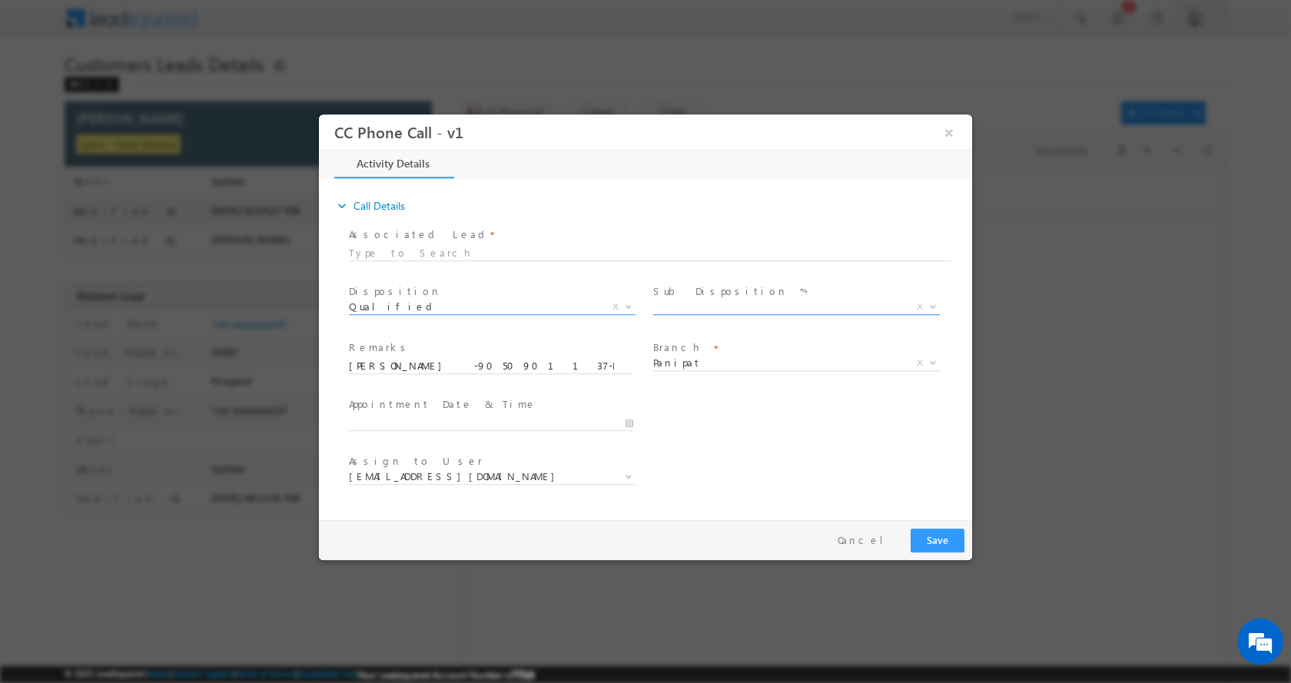
click at [929, 308] on span at bounding box center [930, 306] width 15 height 20
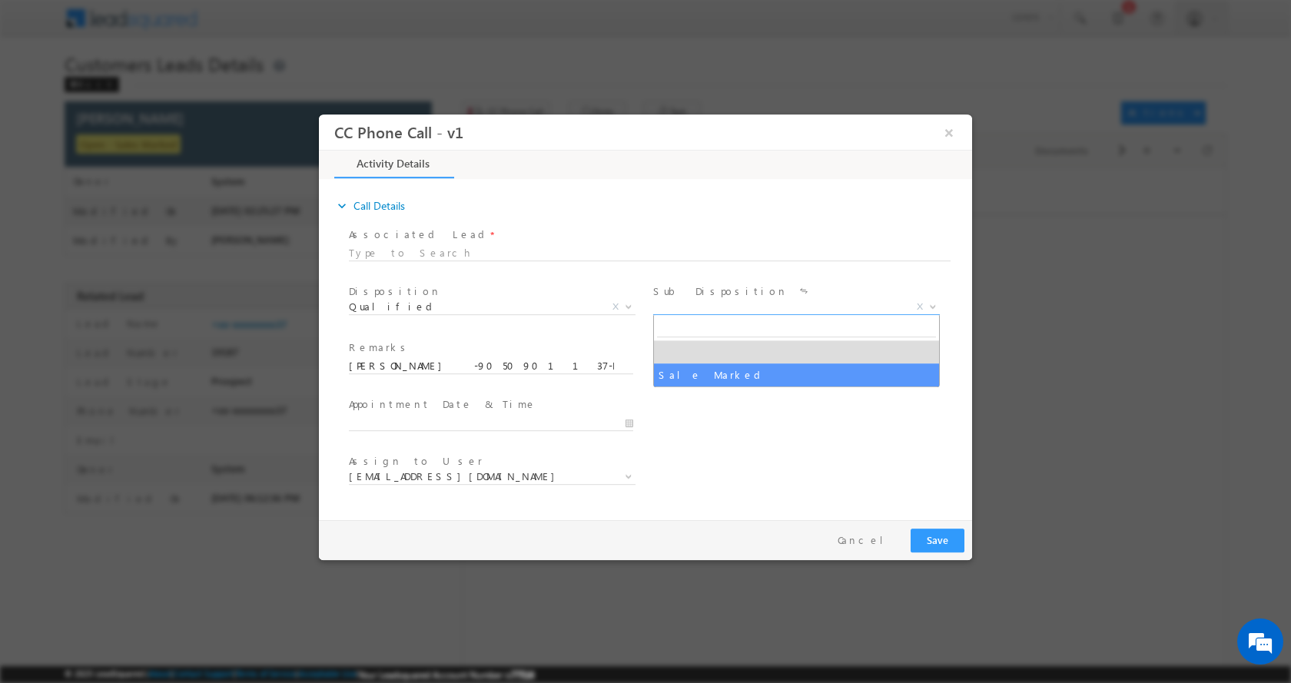
select select "Sale Marked"
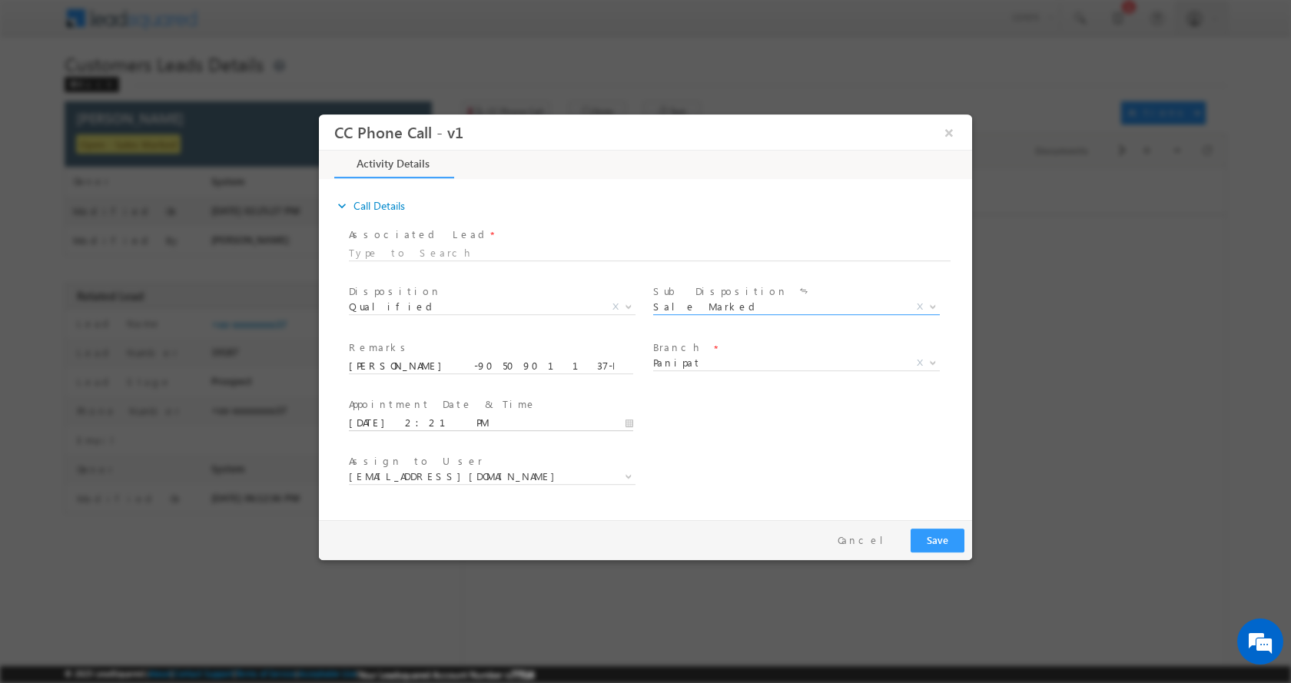
click at [632, 423] on input "09/17/2025 2:21 PM" at bounding box center [491, 422] width 284 height 15
type input "09/18/2025 1:21 PM"
type input "01"
click at [407, 409] on span at bounding box center [407, 409] width 11 height 12
type input "09/18/2025 12:21 PM"
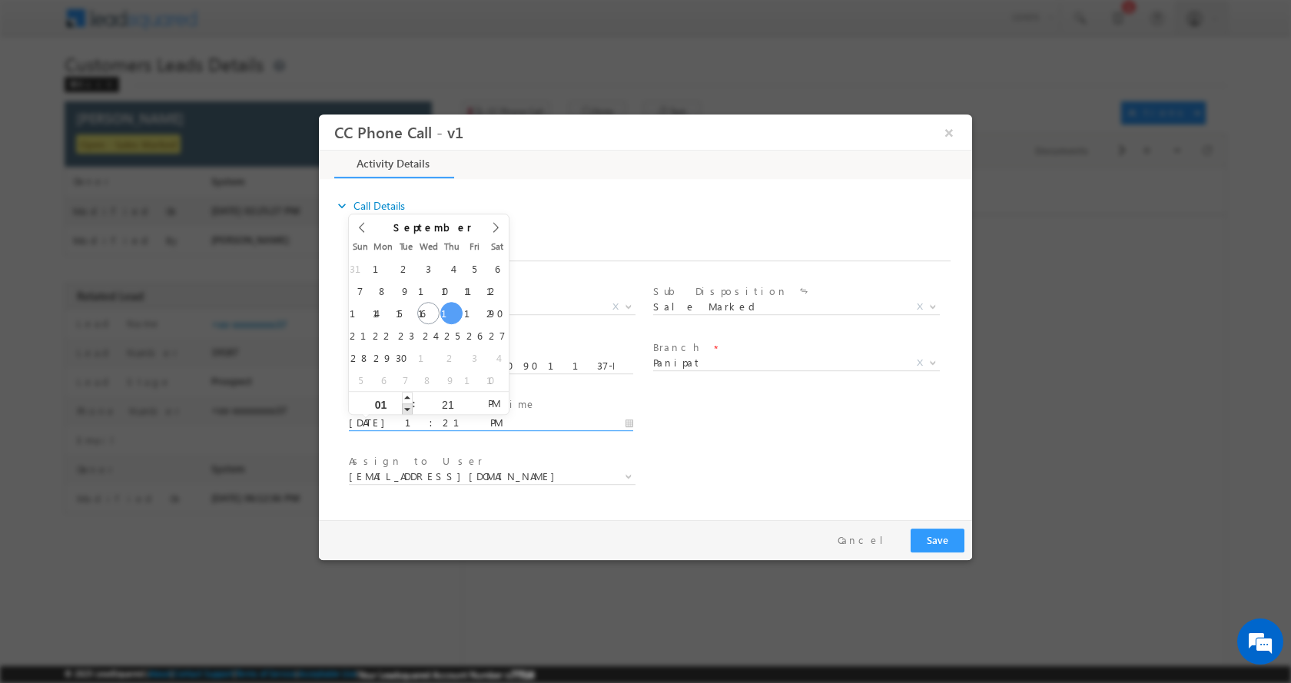
type input "12"
click at [407, 409] on span at bounding box center [407, 409] width 11 height 12
click at [923, 530] on button "Save" at bounding box center [937, 540] width 54 height 24
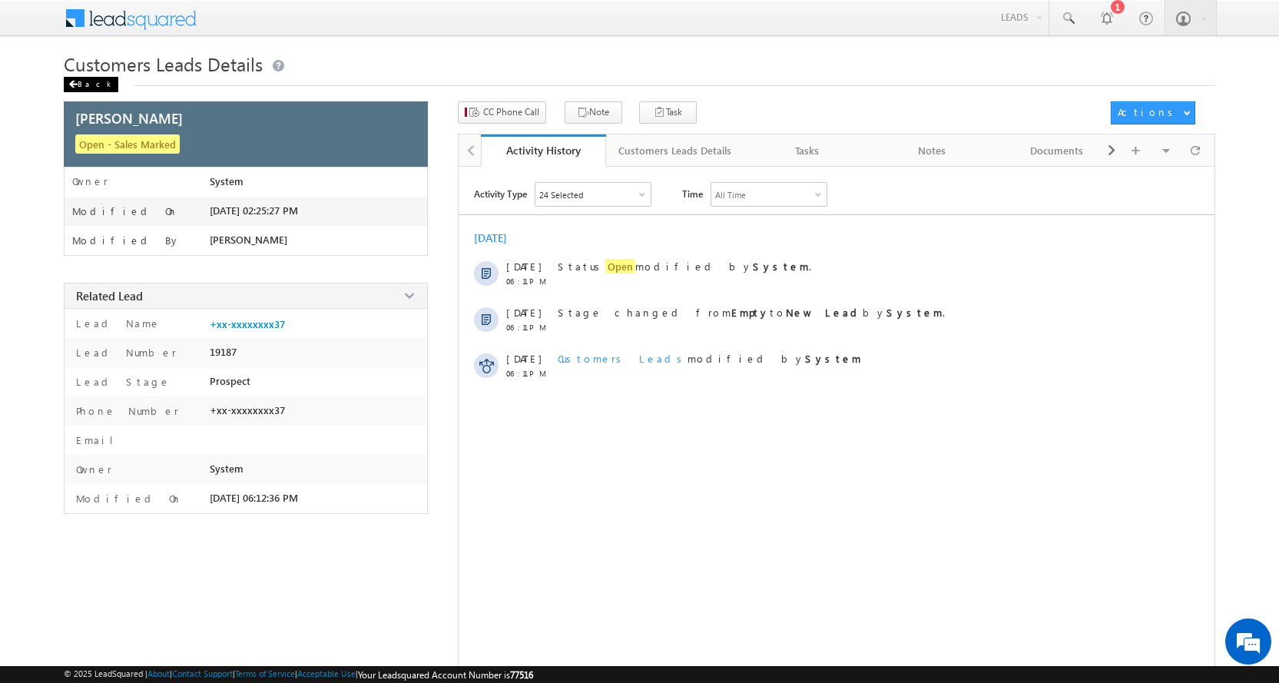
click at [85, 81] on div "Back" at bounding box center [91, 84] width 55 height 15
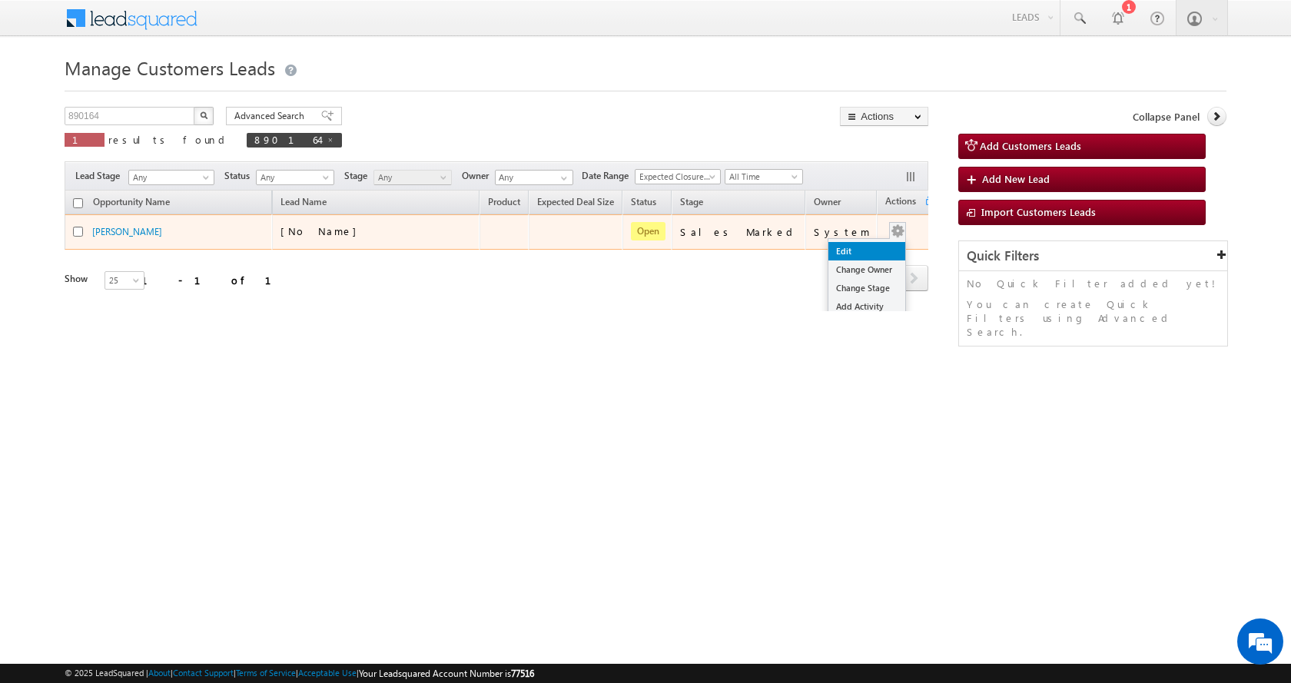
click at [828, 245] on link "Edit" at bounding box center [866, 251] width 77 height 18
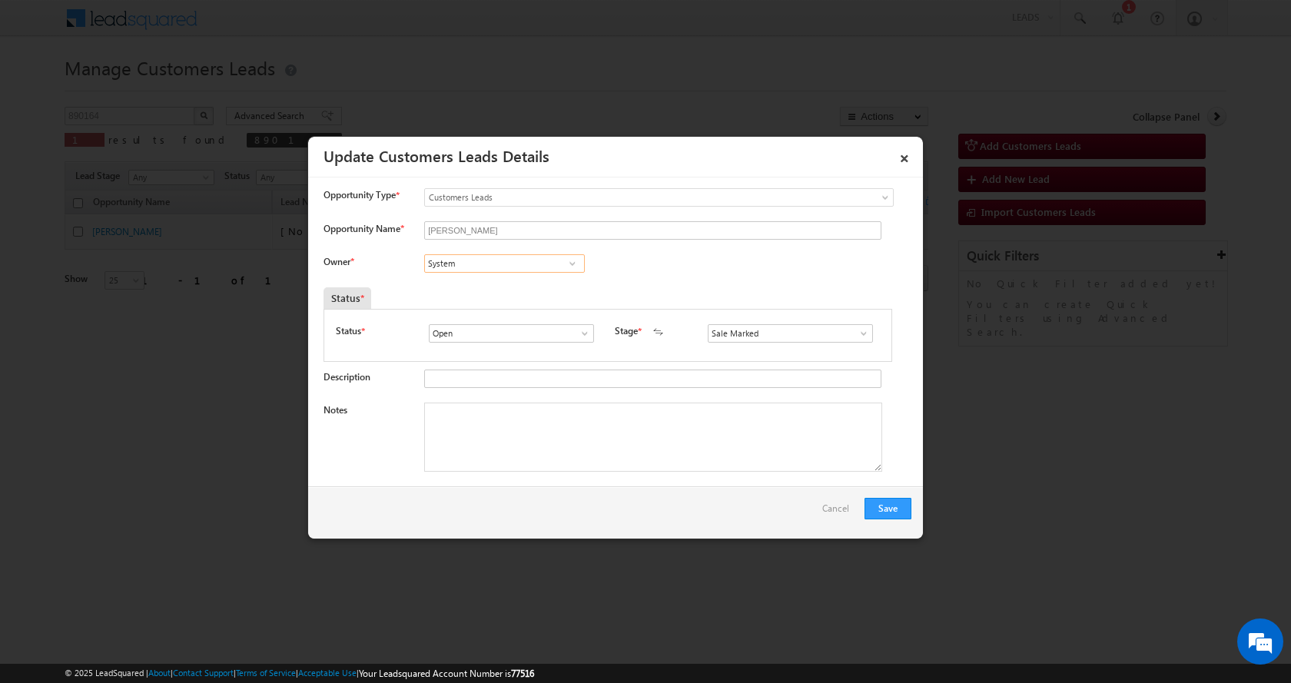
click at [468, 264] on input "System" at bounding box center [504, 263] width 161 height 18
paste input "Rajbir Singh"
click at [494, 281] on link "Rajbir Singh rajbir.singh1@sgrlimited.in" at bounding box center [504, 287] width 161 height 29
type input "Rajbir Singh"
click at [495, 442] on textarea "Notes" at bounding box center [653, 437] width 458 height 69
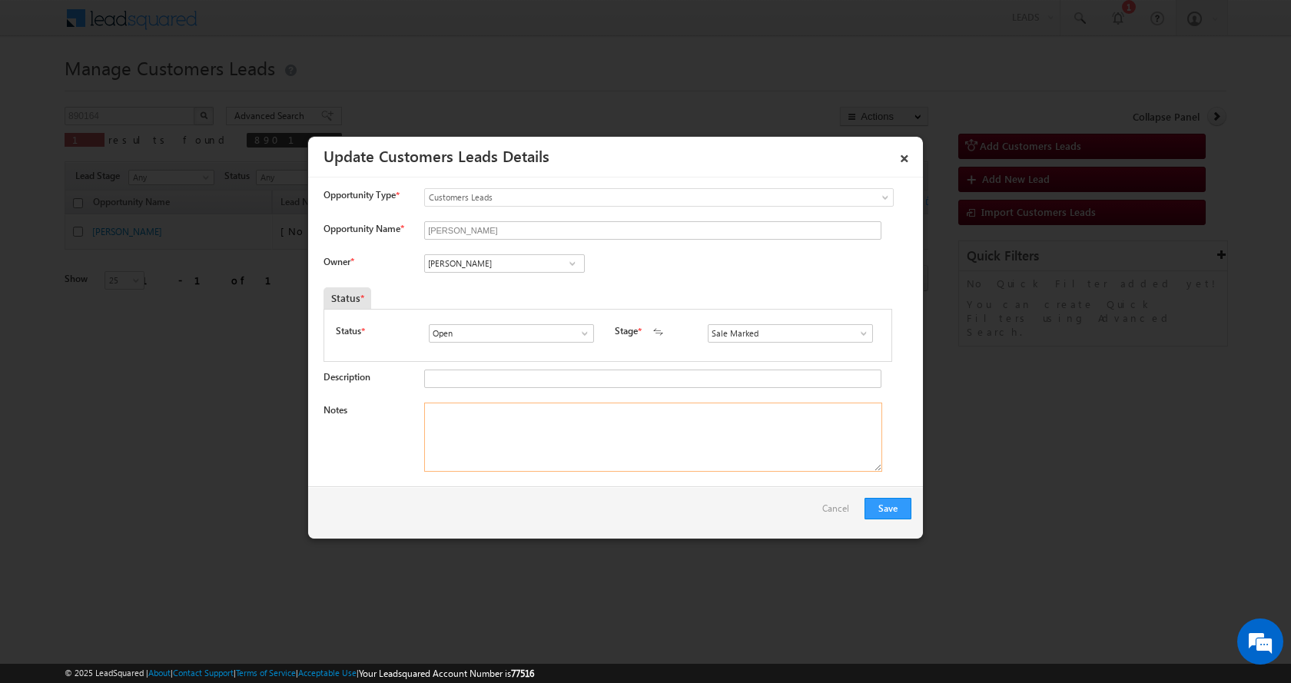
click at [480, 437] on textarea "Notes" at bounding box center [653, 437] width 458 height 69
paste textarea "SURENDER KUMAR -9050901137-CONSTRUCTION -LOAN-15-PV-25 L-AGE-39-BUSINESS-INCOME…"
type textarea "SURENDER KUMAR -9050901137-CONSTRUCTION -LOAN-15-PV-25 L-AGE-39-BUSINESS-INCOME…"
click at [877, 504] on button "Save" at bounding box center [887, 509] width 47 height 22
